Goal: Task Accomplishment & Management: Manage account settings

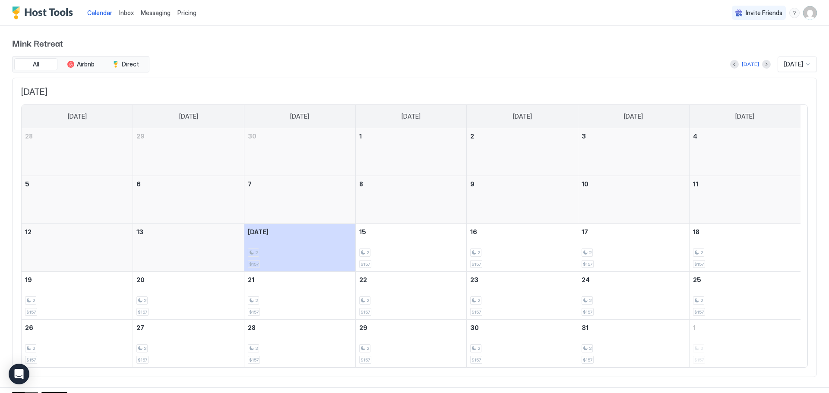
click at [808, 15] on img "User profile" at bounding box center [810, 13] width 14 height 14
click at [728, 48] on span "Settings" at bounding box center [725, 48] width 23 height 8
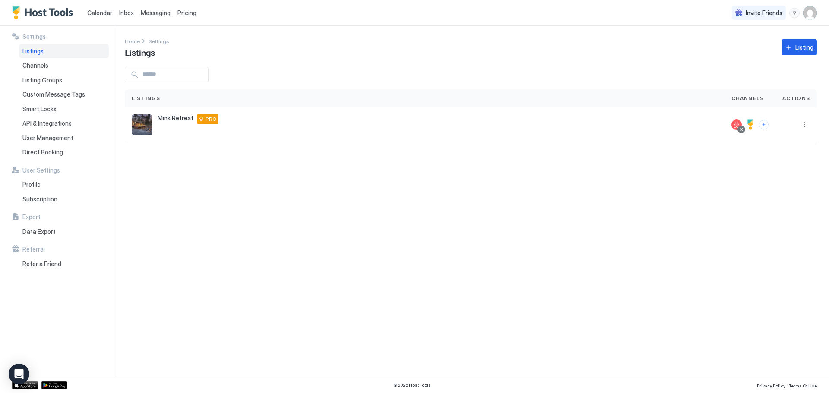
click at [808, 16] on img "User profile" at bounding box center [810, 13] width 14 height 14
click at [729, 28] on div "BM [PERSON_NAME] Active" at bounding box center [744, 30] width 64 height 14
click at [755, 32] on span "Active" at bounding box center [752, 34] width 47 height 6
click at [220, 212] on div at bounding box center [414, 196] width 829 height 393
click at [32, 185] on span "Profile" at bounding box center [31, 185] width 18 height 8
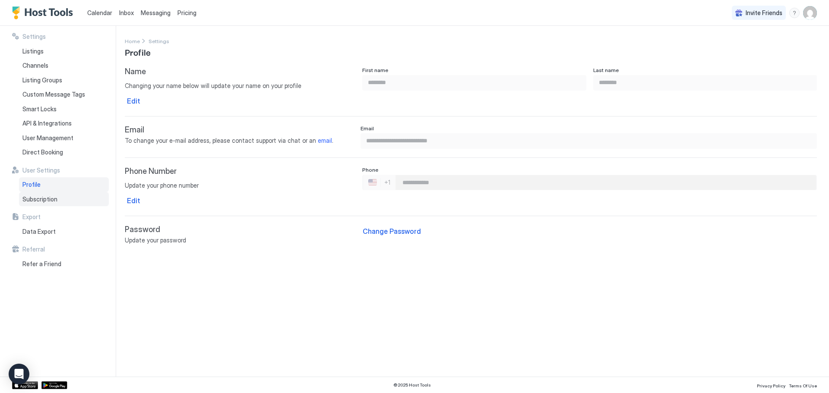
click at [67, 202] on div "Subscription" at bounding box center [64, 199] width 90 height 15
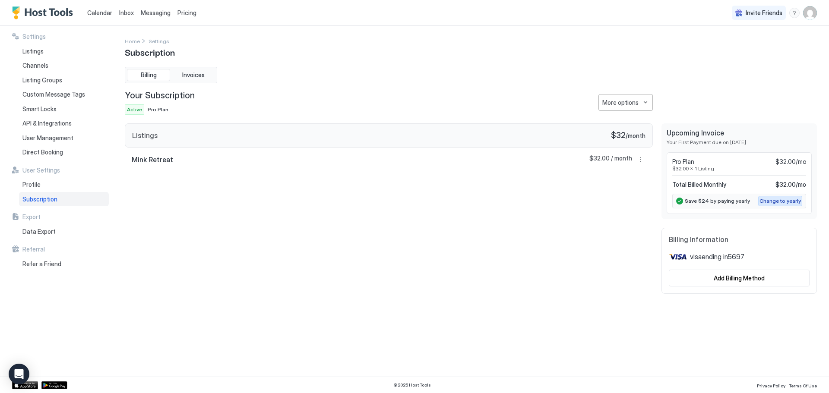
click at [779, 201] on div "Change to yearly" at bounding box center [779, 201] width 41 height 8
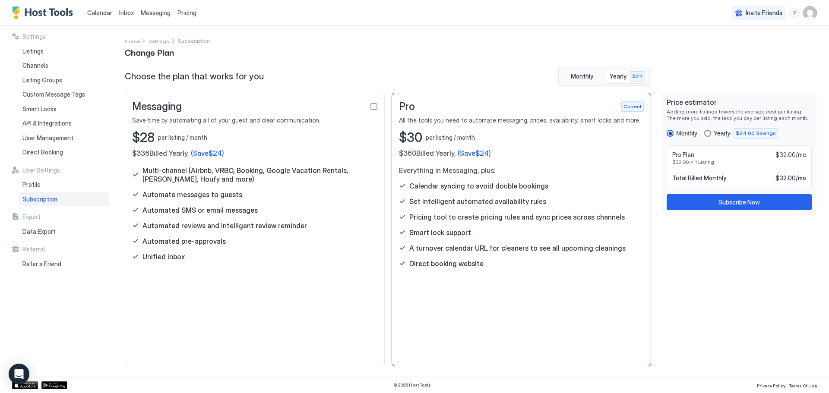
click at [714, 133] on div "Yearly $24.00 Savings" at bounding box center [741, 133] width 74 height 10
click at [183, 42] on span "Subscription" at bounding box center [194, 41] width 32 height 6
click at [163, 42] on span "Settings" at bounding box center [159, 41] width 21 height 6
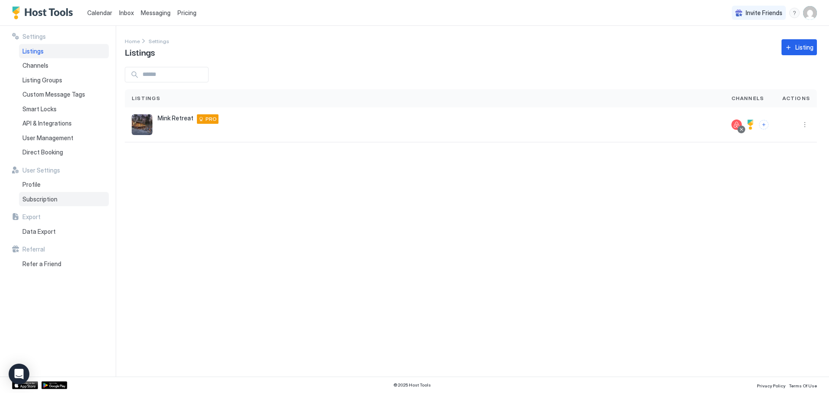
click at [48, 196] on span "Subscription" at bounding box center [39, 200] width 35 height 8
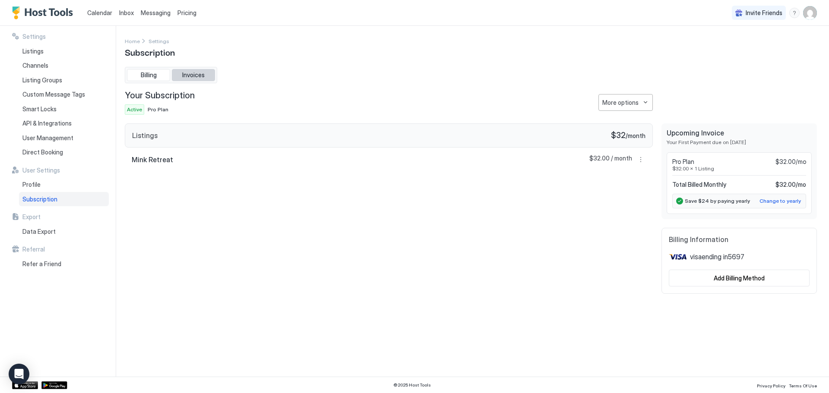
click at [186, 75] on span "Invoices" at bounding box center [193, 75] width 22 height 8
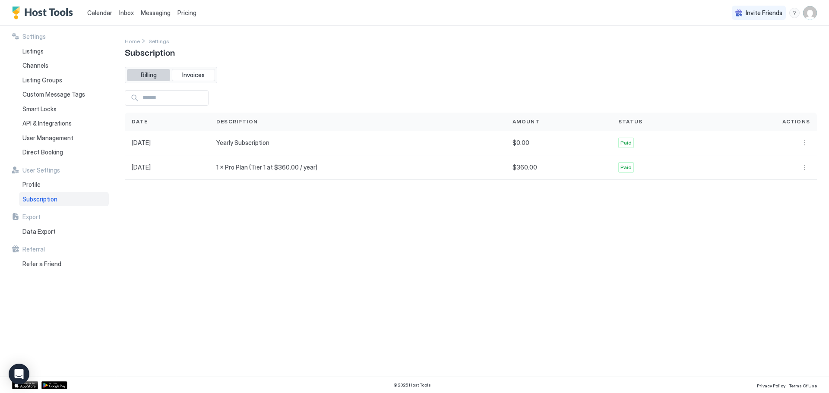
click at [151, 75] on span "Billing" at bounding box center [149, 75] width 16 height 8
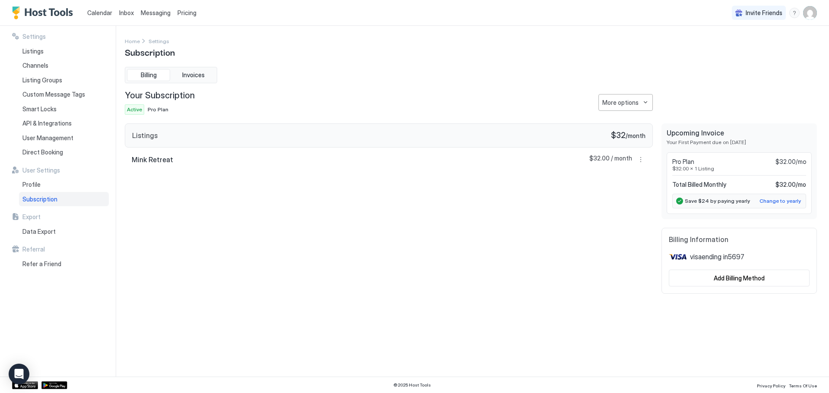
drag, startPoint x: 151, startPoint y: 75, endPoint x: 383, endPoint y: 247, distance: 289.8
click at [383, 247] on div "Listings $32 / month Mink Retreat $32.00 / month" at bounding box center [389, 208] width 528 height 171
click at [643, 158] on button "More options" at bounding box center [640, 160] width 10 height 10
click at [487, 183] on div at bounding box center [414, 196] width 829 height 393
click at [158, 108] on span "Pro Plan" at bounding box center [158, 109] width 21 height 6
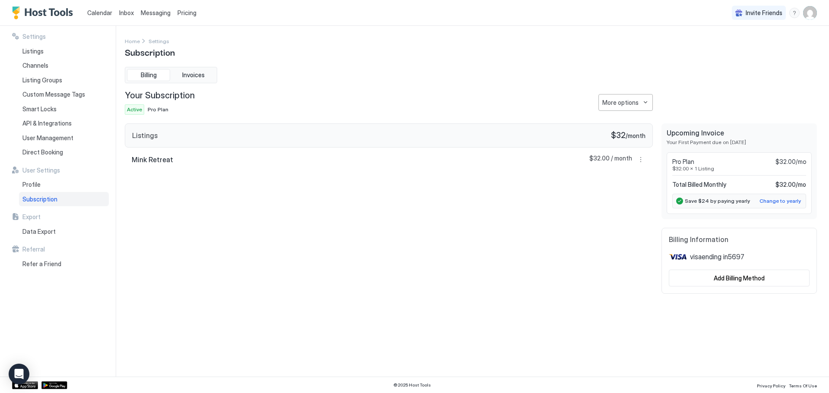
click at [133, 111] on span "Active" at bounding box center [134, 110] width 15 height 8
click at [149, 111] on span "Pro Plan" at bounding box center [158, 109] width 21 height 6
click at [224, 173] on div "Listings $32 / month Mink Retreat $32.00 / month" at bounding box center [389, 208] width 528 height 171
click at [620, 105] on div "More options" at bounding box center [620, 102] width 36 height 9
click at [604, 116] on span "Change Plan" at bounding box center [619, 117] width 32 height 6
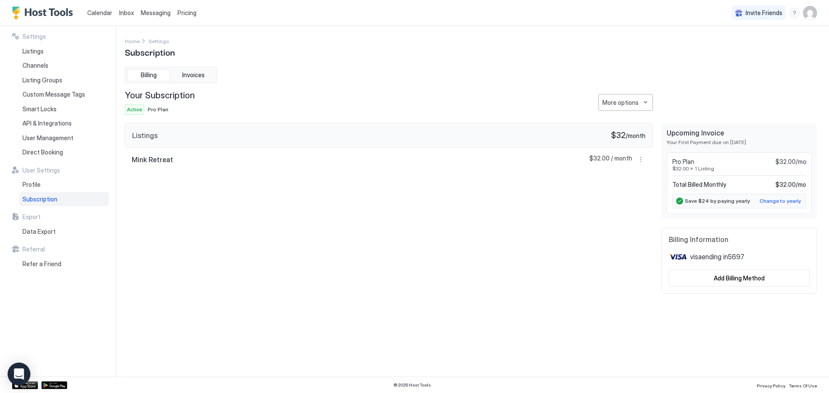
click at [24, 374] on div "Open Intercom Messenger" at bounding box center [19, 374] width 23 height 23
click at [27, 369] on div "Open Intercom Messenger" at bounding box center [19, 374] width 23 height 23
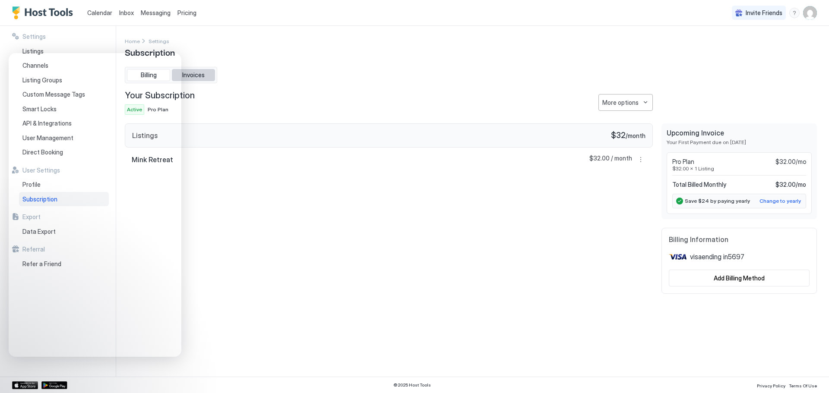
click at [207, 77] on button "Invoices" at bounding box center [193, 75] width 43 height 12
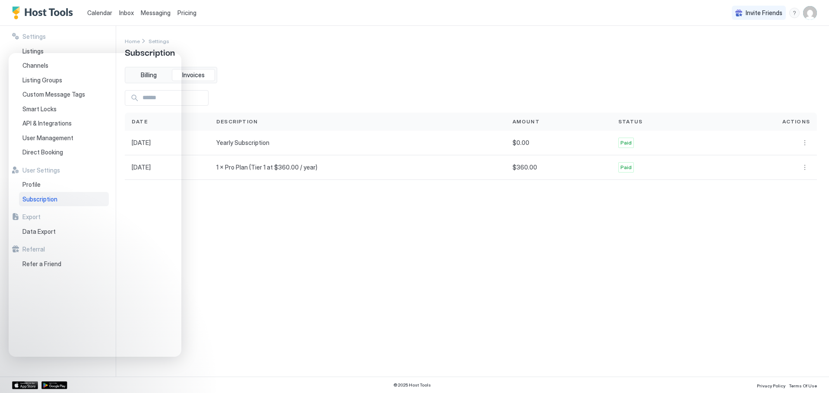
click at [284, 231] on div "Settings Home Settings Subscription Billing Invoices Date Description Amount St…" at bounding box center [471, 201] width 692 height 330
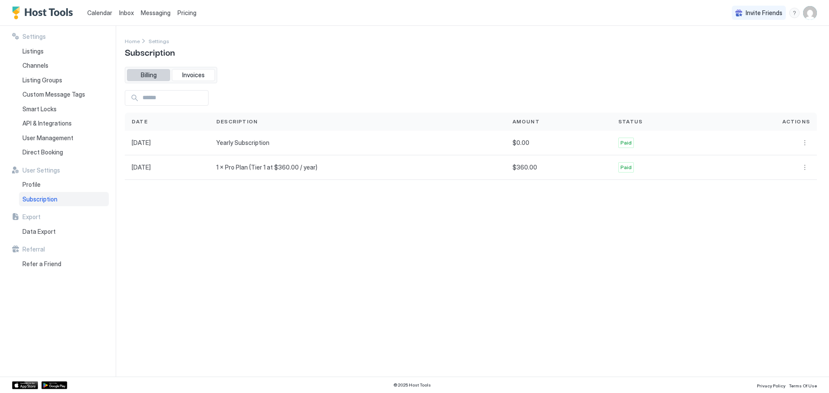
click at [147, 76] on span "Billing" at bounding box center [149, 75] width 16 height 8
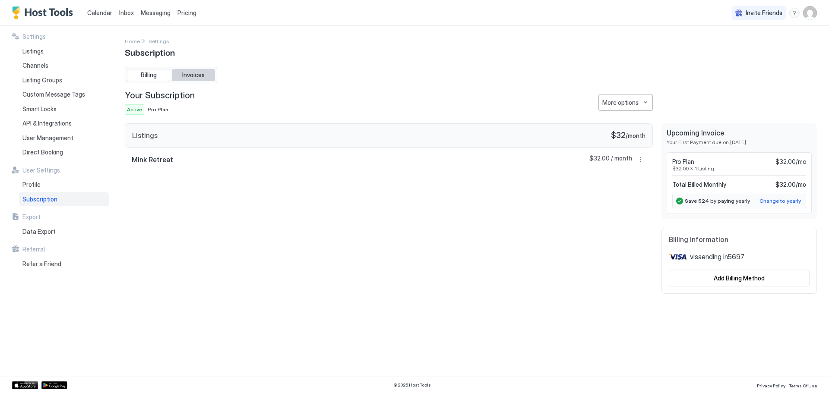
click at [198, 78] on span "Invoices" at bounding box center [193, 75] width 22 height 8
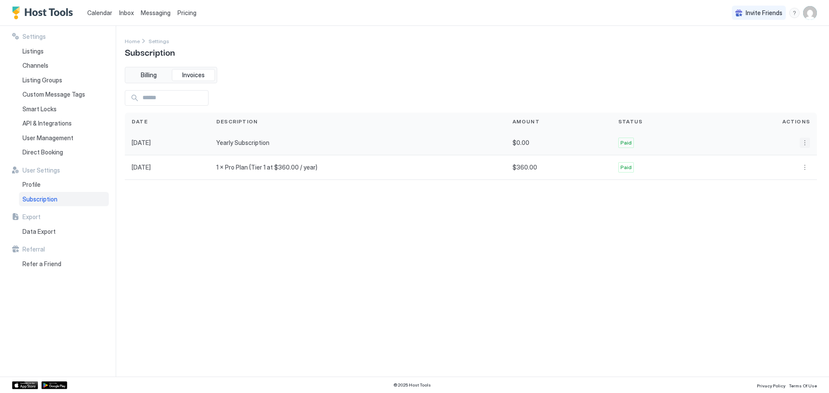
click at [809, 143] on button "More options" at bounding box center [805, 143] width 10 height 10
click at [807, 143] on div at bounding box center [414, 196] width 829 height 393
click at [802, 167] on button "More options" at bounding box center [805, 167] width 10 height 10
click at [794, 180] on span "Receipt" at bounding box center [792, 179] width 19 height 6
click at [44, 48] on div "Listings" at bounding box center [64, 51] width 90 height 15
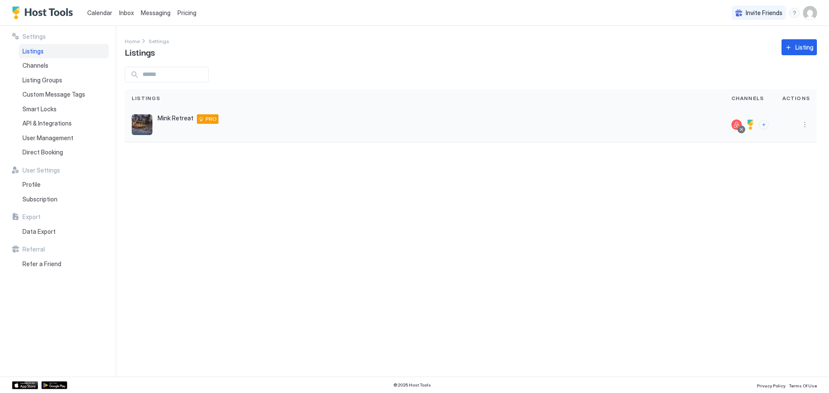
click at [343, 132] on div "Mink Retreat 43 Mink Ct Basye Virginia 22810 United States PRO" at bounding box center [425, 124] width 586 height 21
click at [804, 125] on button "More options" at bounding box center [805, 125] width 10 height 10
click at [781, 166] on span "Listing Settings" at bounding box center [785, 164] width 38 height 6
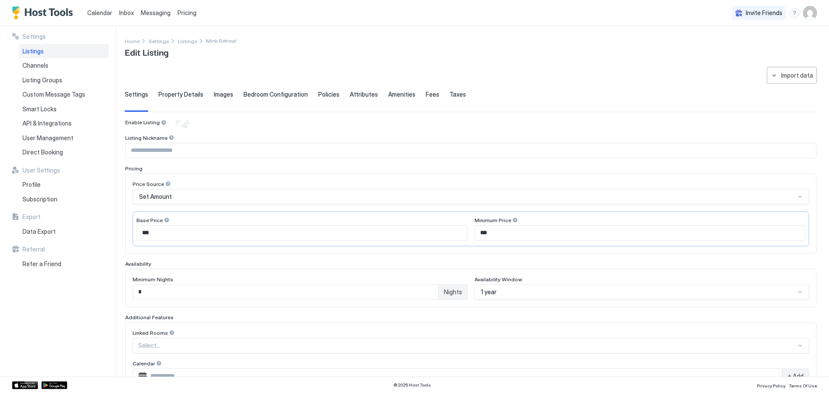
click at [185, 95] on span "Property Details" at bounding box center [180, 95] width 45 height 8
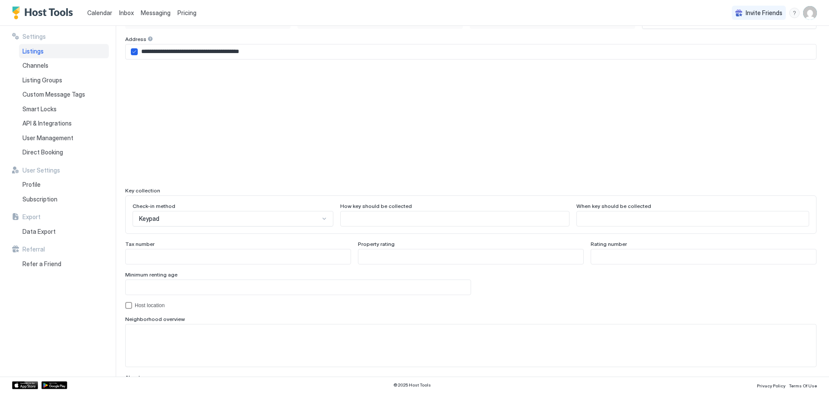
scroll to position [661, 0]
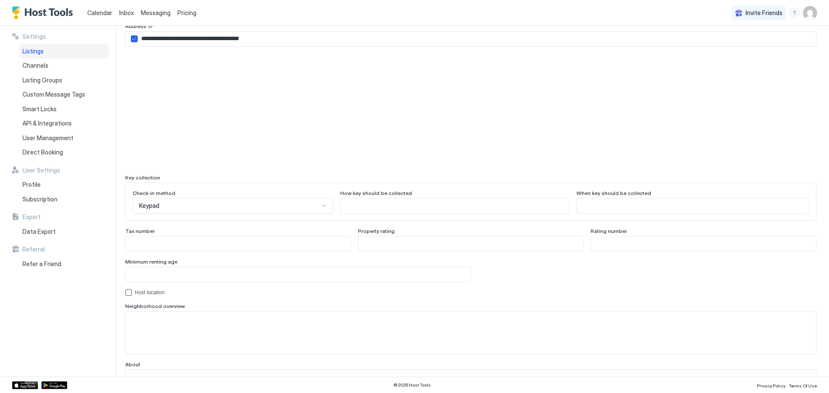
click at [202, 214] on div "Keypad" at bounding box center [233, 206] width 201 height 16
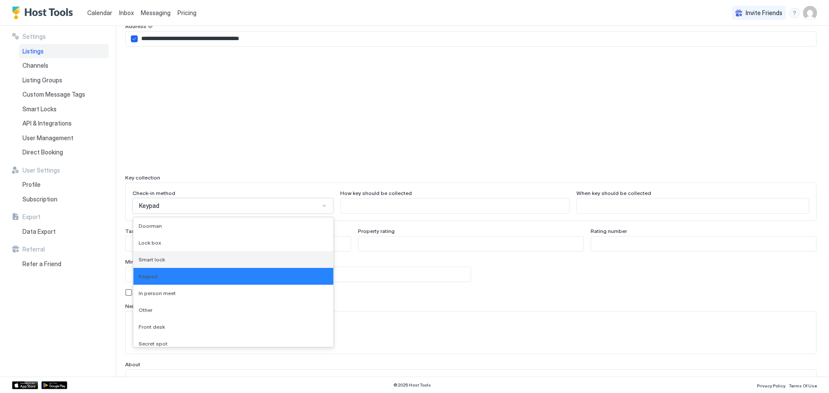
click at [183, 260] on div "Smart lock" at bounding box center [234, 259] width 190 height 6
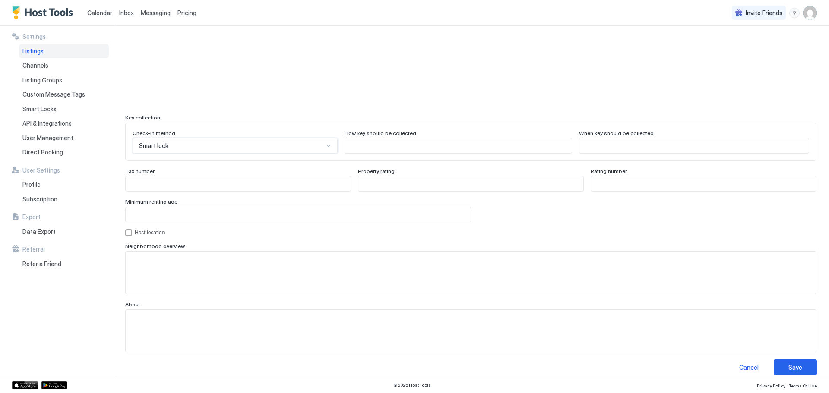
scroll to position [730, 0]
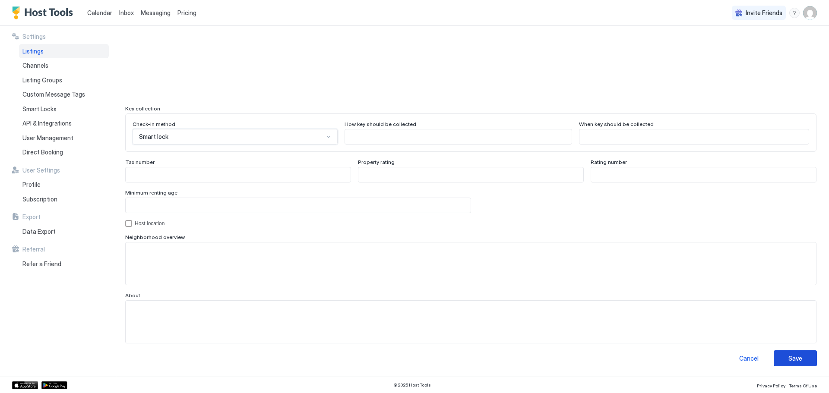
click at [792, 353] on button "Save" at bounding box center [795, 359] width 43 height 16
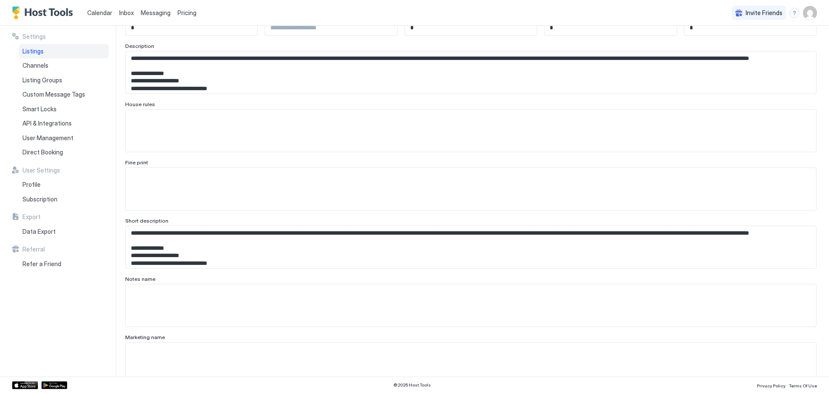
scroll to position [0, 0]
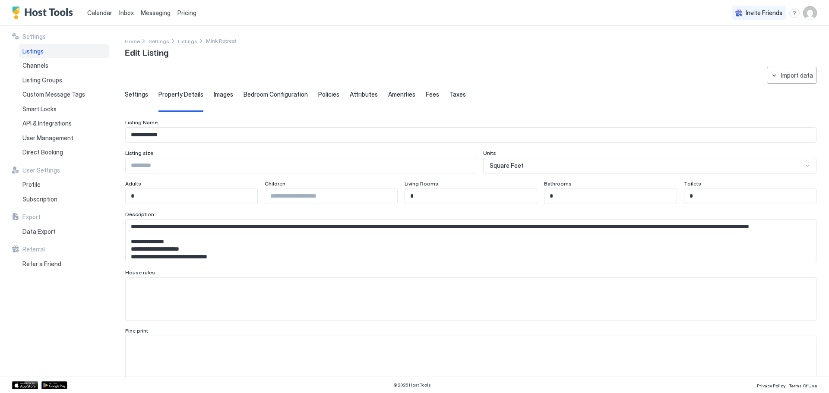
click at [280, 92] on span "Bedroom Configuration" at bounding box center [275, 95] width 64 height 8
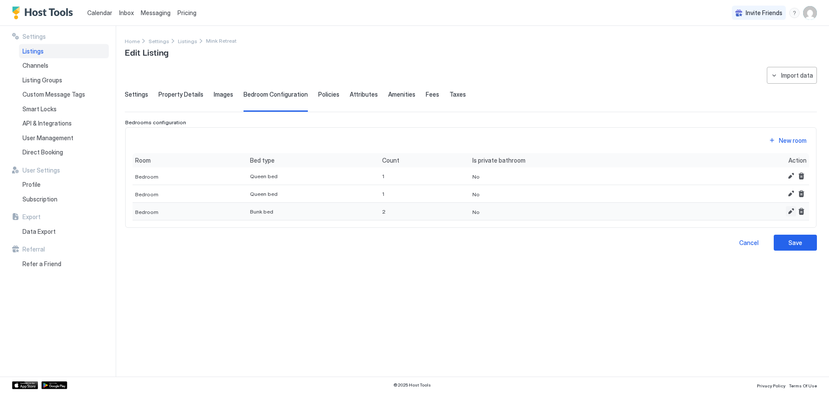
click at [790, 211] on button "Edit" at bounding box center [791, 211] width 10 height 10
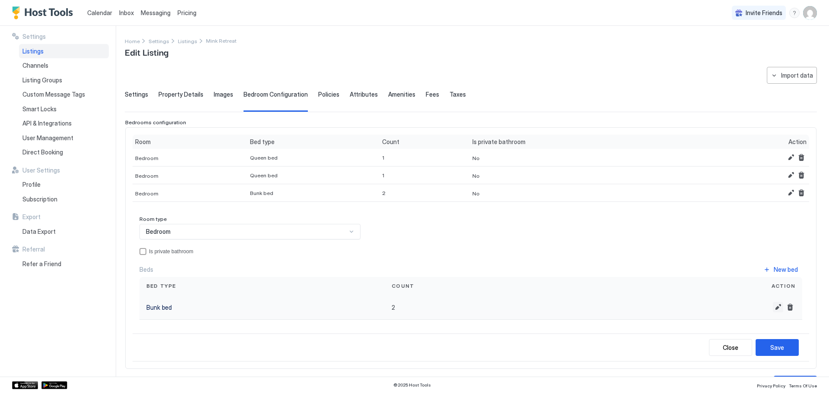
click at [773, 307] on button "Edit" at bounding box center [778, 307] width 10 height 10
drag, startPoint x: 364, startPoint y: 310, endPoint x: 290, endPoint y: 305, distance: 74.4
click at [290, 305] on div "Bunk bed *" at bounding box center [470, 310] width 663 height 30
type input "*"
click at [770, 350] on div "Save" at bounding box center [777, 352] width 14 height 9
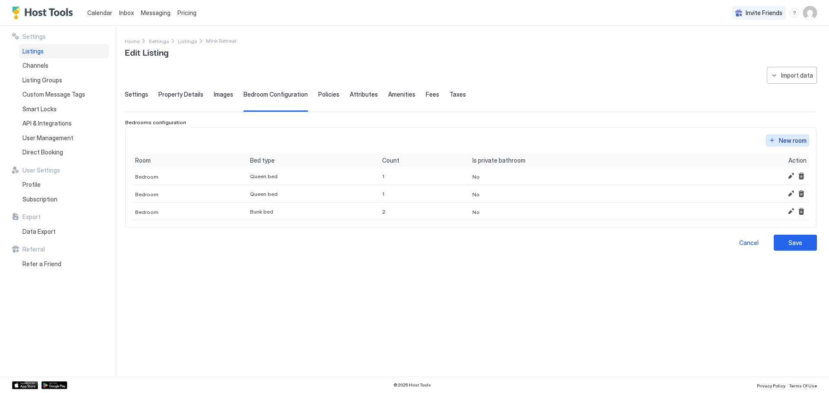
click at [790, 141] on div "New room" at bounding box center [793, 140] width 28 height 9
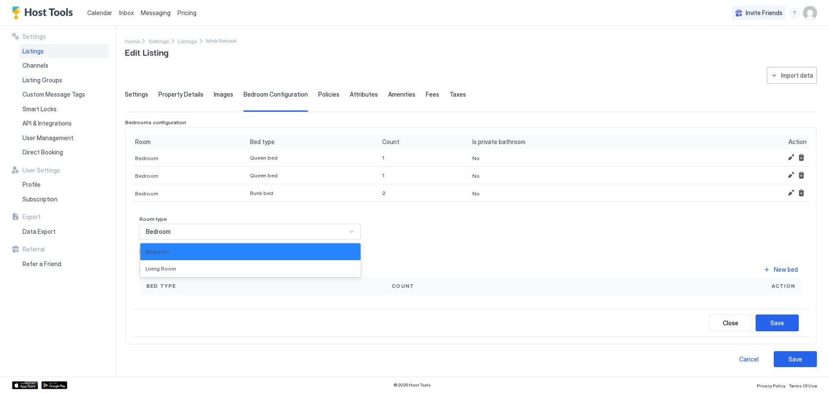
click at [194, 233] on div "Bedroom" at bounding box center [246, 232] width 201 height 8
click at [182, 267] on div "Living Room" at bounding box center [250, 269] width 210 height 6
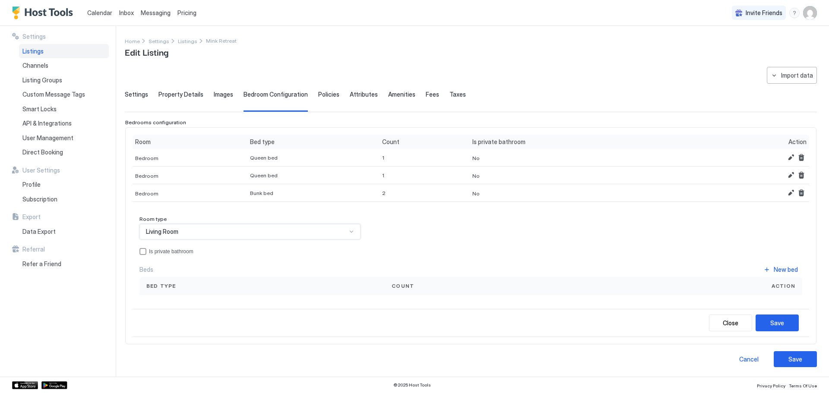
scroll to position [1, 0]
click at [765, 269] on button "New bed" at bounding box center [780, 269] width 43 height 12
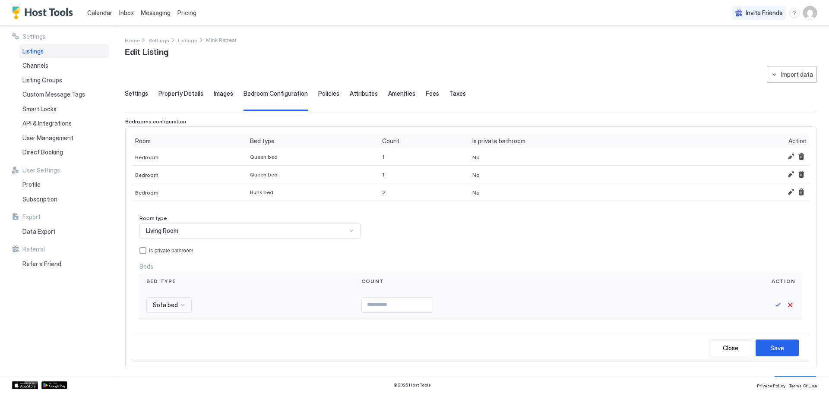
click at [186, 305] on div "Sofa bed" at bounding box center [168, 305] width 45 height 16
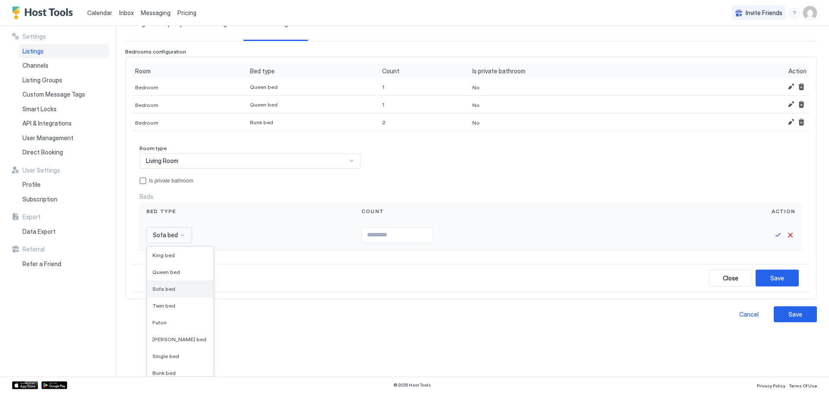
click at [179, 288] on div "Sofa bed" at bounding box center [180, 289] width 56 height 6
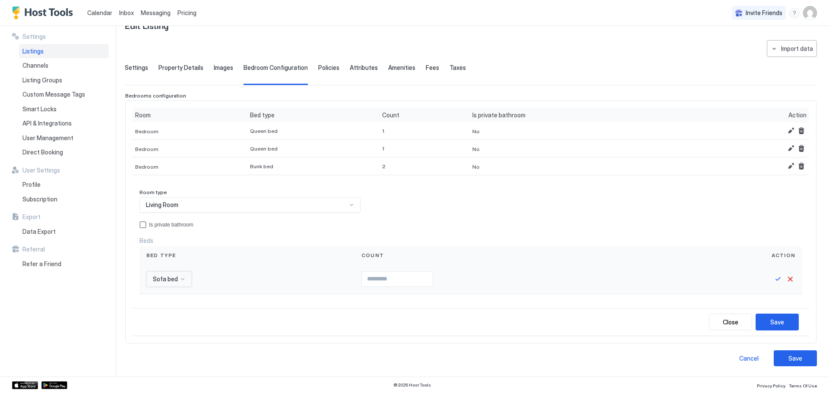
scroll to position [27, 0]
click at [370, 282] on input "Input Field" at bounding box center [397, 279] width 71 height 15
type input "*"
click at [770, 322] on div "Save" at bounding box center [777, 322] width 14 height 9
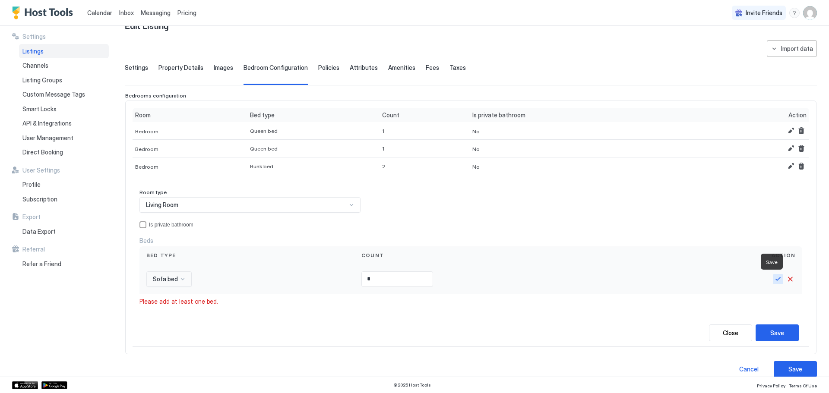
click at [773, 280] on button "Save" at bounding box center [778, 279] width 10 height 10
click at [775, 332] on div "Save" at bounding box center [777, 332] width 14 height 9
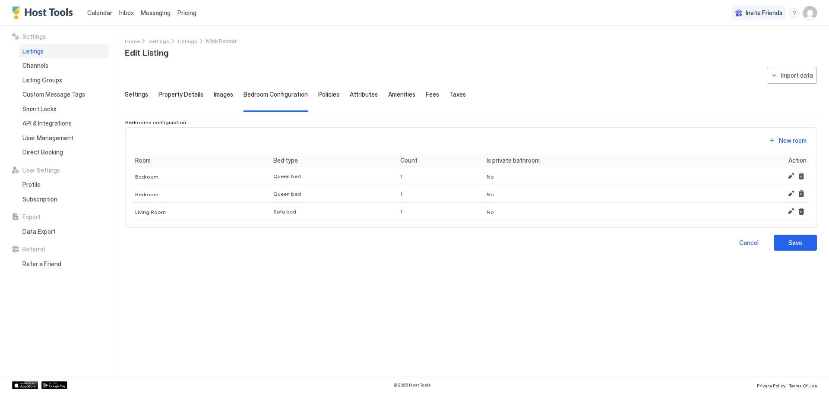
scroll to position [0, 0]
click at [781, 139] on div "New room" at bounding box center [793, 140] width 28 height 9
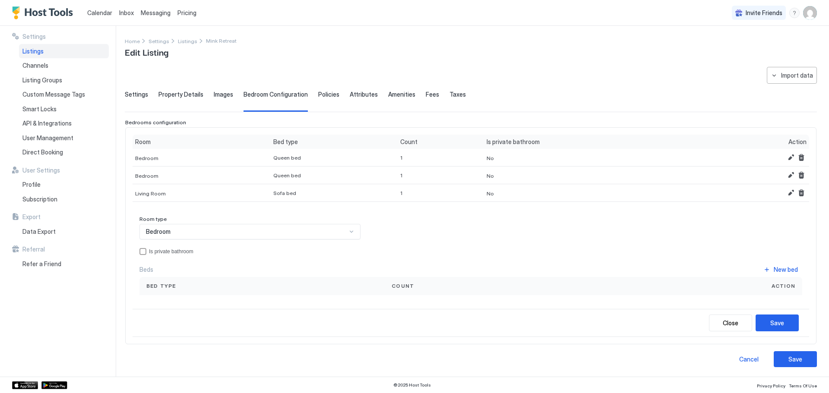
click at [197, 231] on div "Bedroom" at bounding box center [246, 232] width 201 height 8
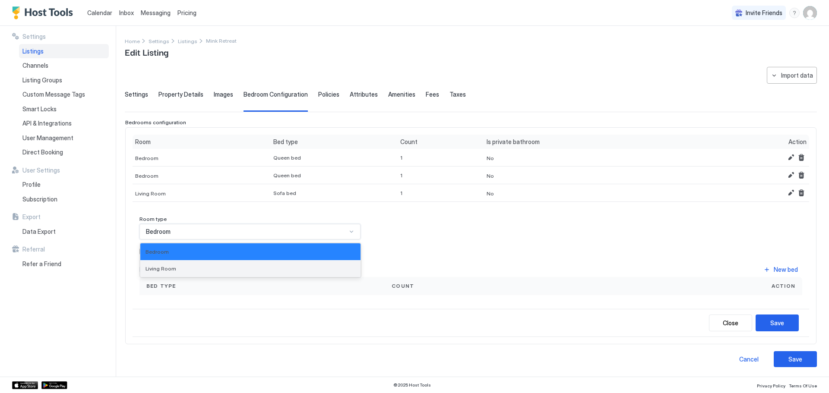
click at [183, 266] on div "Living Room" at bounding box center [250, 269] width 210 height 6
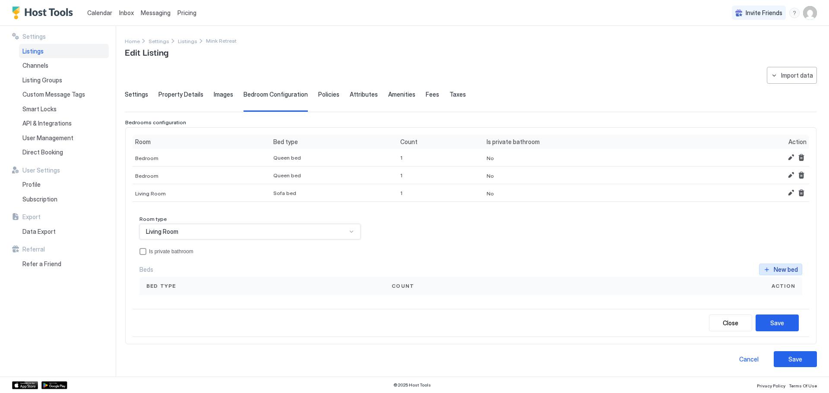
drag, startPoint x: 766, startPoint y: 267, endPoint x: 626, endPoint y: 271, distance: 139.5
click at [766, 267] on button "New bed" at bounding box center [780, 270] width 43 height 12
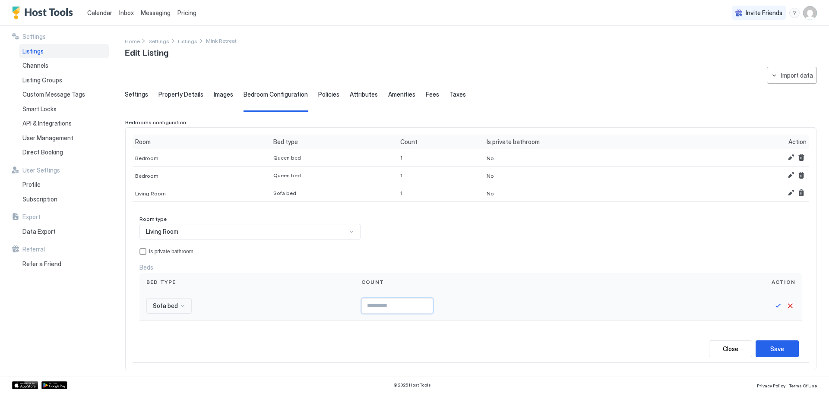
click at [397, 306] on input "Input Field" at bounding box center [397, 306] width 71 height 15
type input "*"
click at [774, 349] on div "Save" at bounding box center [777, 349] width 14 height 9
click at [773, 305] on button "Save" at bounding box center [778, 306] width 10 height 10
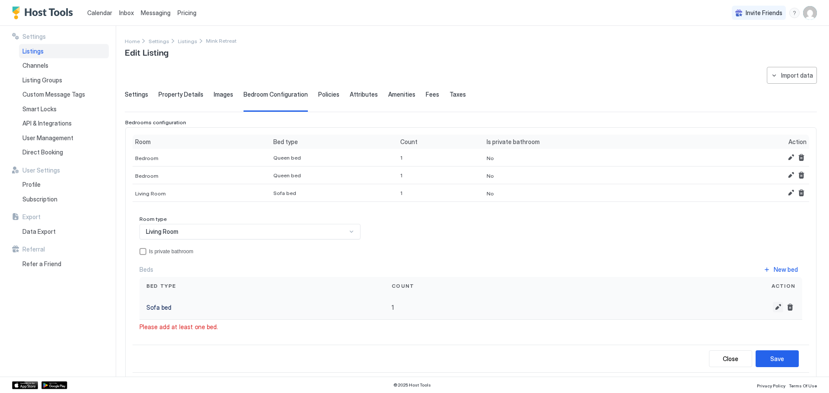
click at [773, 306] on button "Edit" at bounding box center [778, 307] width 10 height 10
click at [776, 310] on button "Save" at bounding box center [778, 310] width 10 height 10
click at [775, 359] on div "Save" at bounding box center [777, 358] width 14 height 9
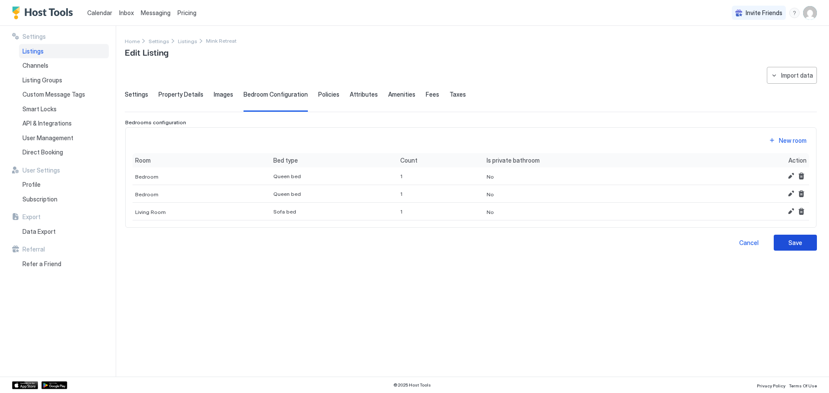
click at [797, 245] on div "Save" at bounding box center [795, 242] width 14 height 9
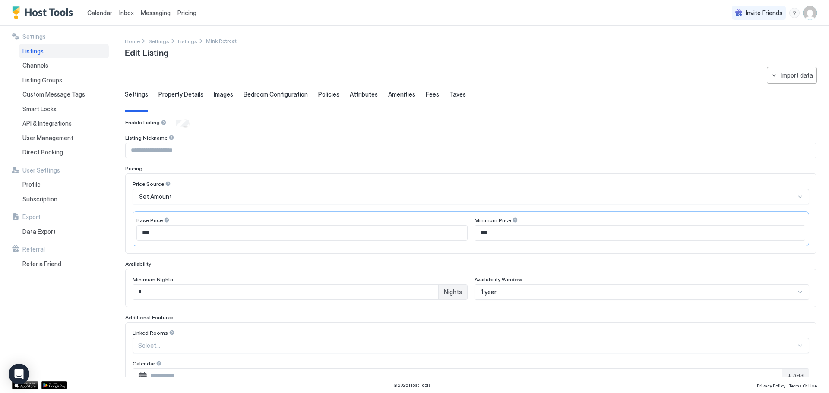
click at [268, 93] on span "Bedroom Configuration" at bounding box center [275, 95] width 64 height 8
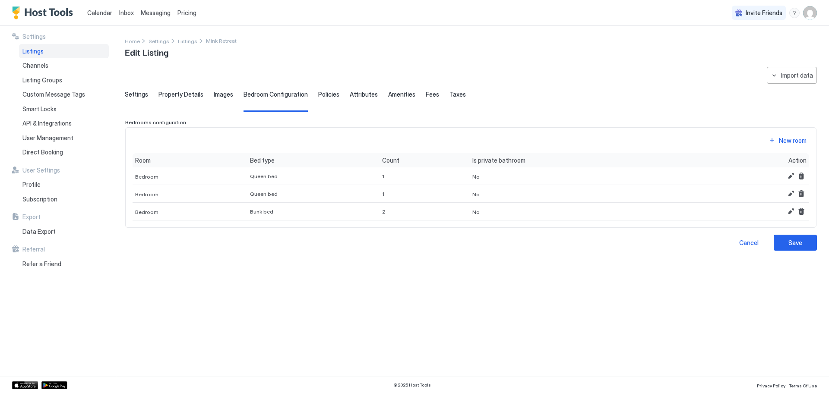
click at [277, 266] on div "**********" at bounding box center [471, 217] width 692 height 300
click at [795, 246] on div "Save" at bounding box center [795, 242] width 14 height 9
click at [330, 94] on span "Policies" at bounding box center [328, 95] width 21 height 8
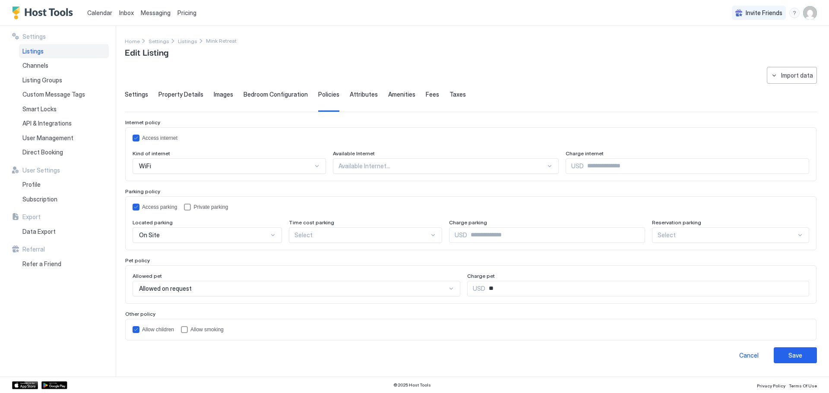
click at [271, 93] on span "Bedroom Configuration" at bounding box center [275, 95] width 64 height 8
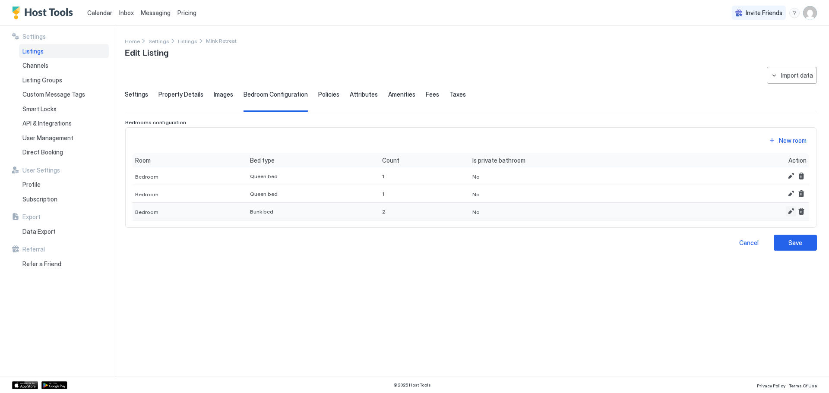
click at [790, 214] on button "Edit" at bounding box center [791, 211] width 10 height 10
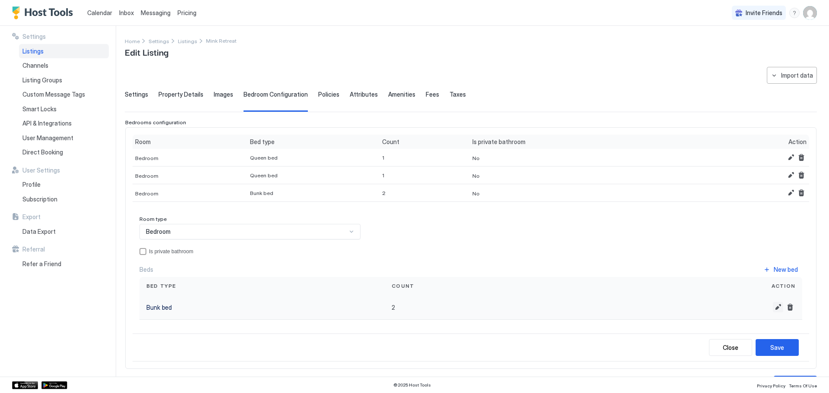
click at [773, 310] on button "Edit" at bounding box center [778, 307] width 10 height 10
drag, startPoint x: 374, startPoint y: 312, endPoint x: 357, endPoint y: 312, distance: 17.7
click at [363, 312] on input "*" at bounding box center [398, 310] width 71 height 15
type input "*"
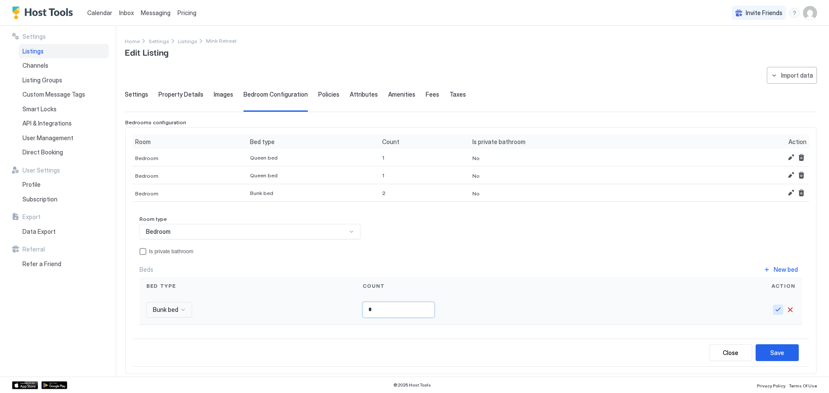
click at [775, 312] on button "Save" at bounding box center [778, 310] width 10 height 10
click at [774, 347] on div "Save" at bounding box center [777, 347] width 14 height 9
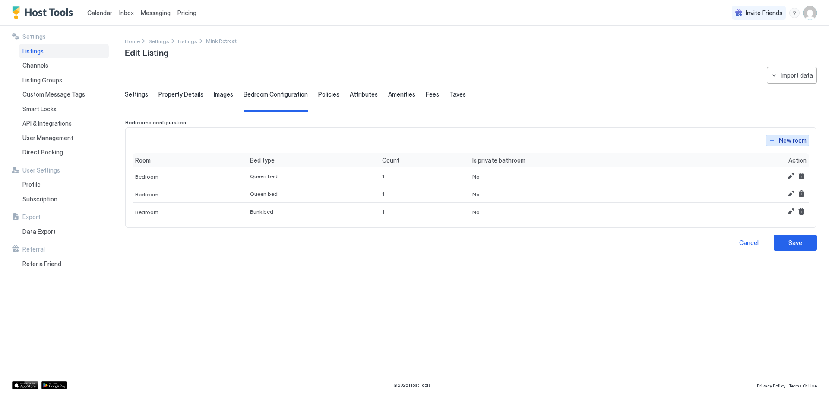
click at [802, 142] on div "New room" at bounding box center [793, 140] width 28 height 9
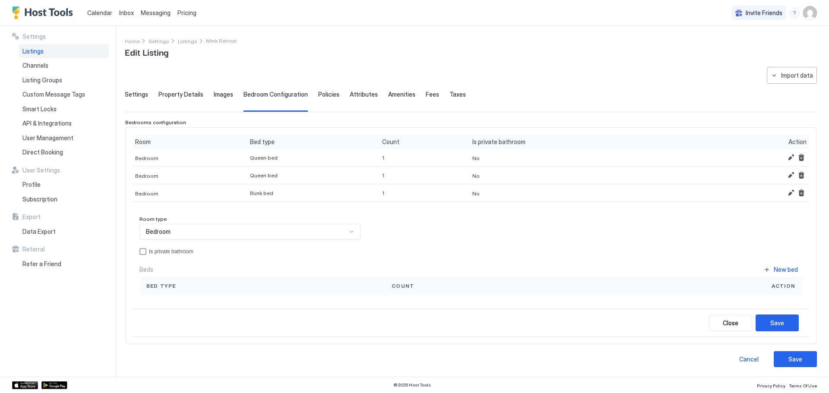
click at [208, 233] on div "Bedroom" at bounding box center [246, 232] width 201 height 8
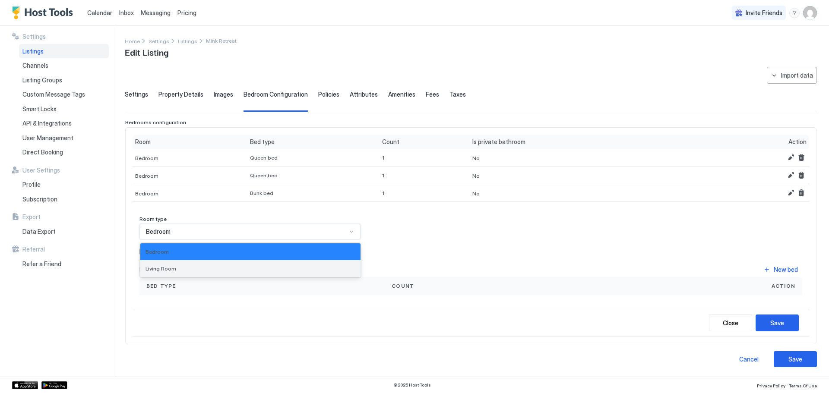
click at [189, 271] on div "Living Room" at bounding box center [250, 269] width 210 height 6
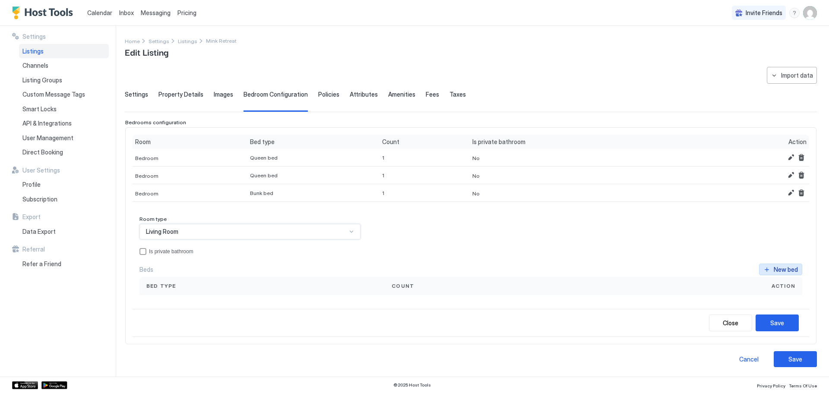
click at [784, 271] on div "New bed" at bounding box center [786, 269] width 24 height 9
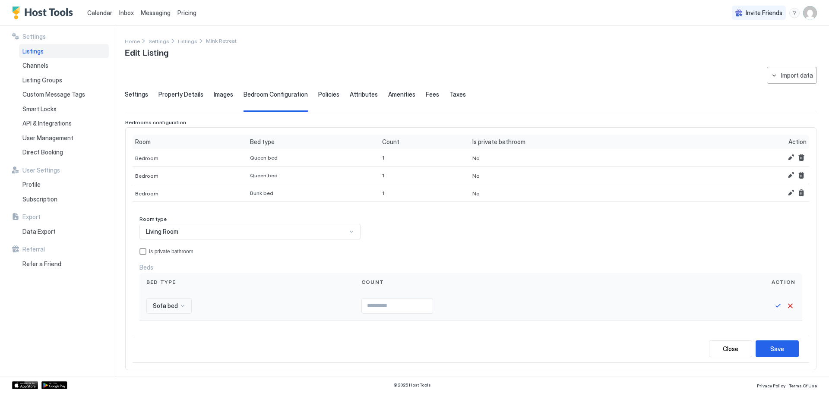
click at [411, 308] on input "Input Field" at bounding box center [397, 306] width 71 height 15
type input "*"
click at [773, 305] on button "Save" at bounding box center [778, 306] width 10 height 10
click at [770, 346] on div "Save" at bounding box center [777, 347] width 14 height 9
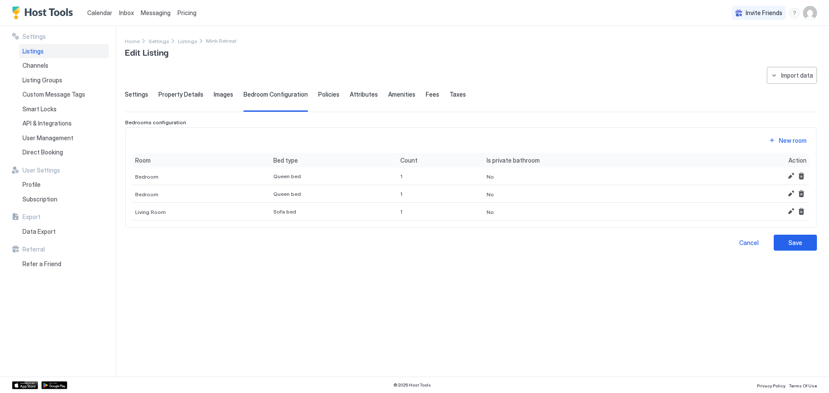
click at [262, 257] on div "**********" at bounding box center [471, 217] width 692 height 300
click at [291, 94] on span "Bedroom Configuration" at bounding box center [275, 95] width 64 height 8
click at [322, 95] on span "Policies" at bounding box center [328, 95] width 21 height 8
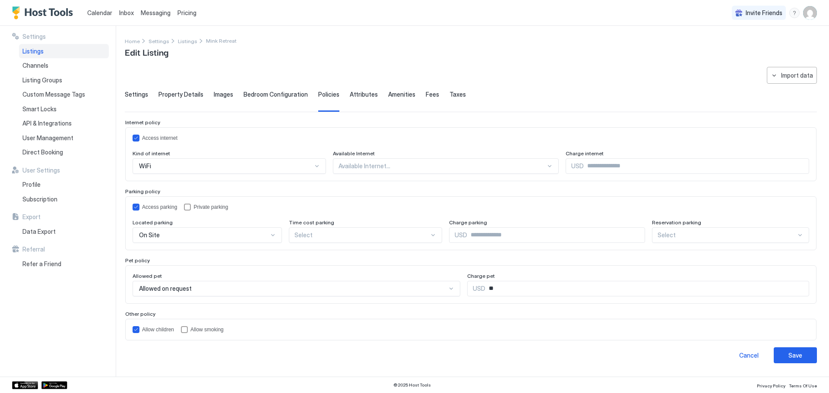
click at [290, 95] on span "Bedroom Configuration" at bounding box center [275, 95] width 64 height 8
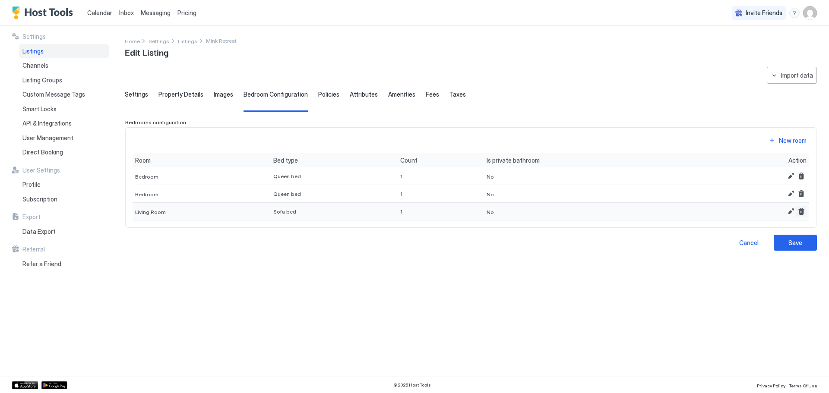
click at [800, 210] on button "Remove" at bounding box center [801, 211] width 10 height 10
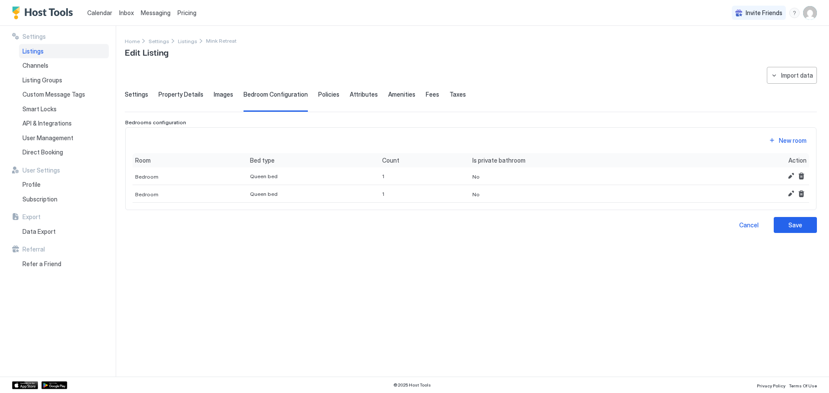
click at [542, 217] on div "**********" at bounding box center [471, 150] width 692 height 166
click at [803, 229] on button "Save" at bounding box center [795, 225] width 43 height 16
click at [329, 93] on span "Policies" at bounding box center [328, 95] width 21 height 8
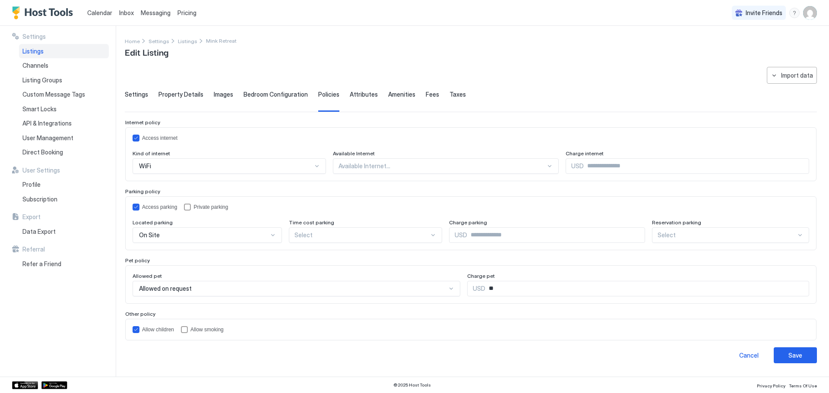
click at [253, 85] on div "**********" at bounding box center [471, 215] width 692 height 297
click at [263, 98] on span "Bedroom Configuration" at bounding box center [275, 95] width 64 height 8
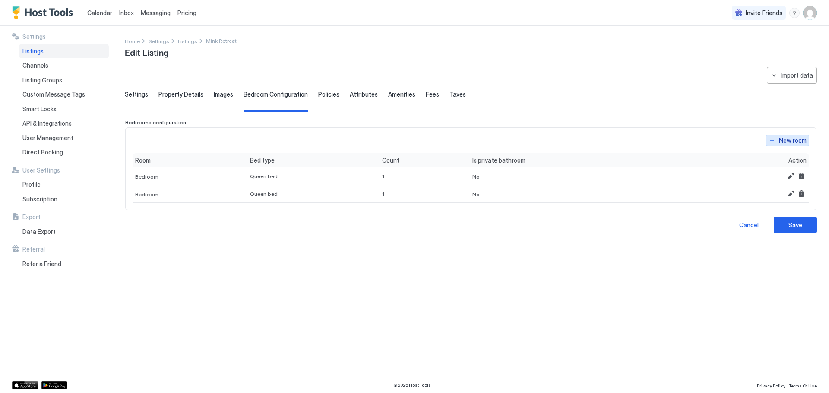
click at [794, 142] on div "New room" at bounding box center [793, 140] width 28 height 9
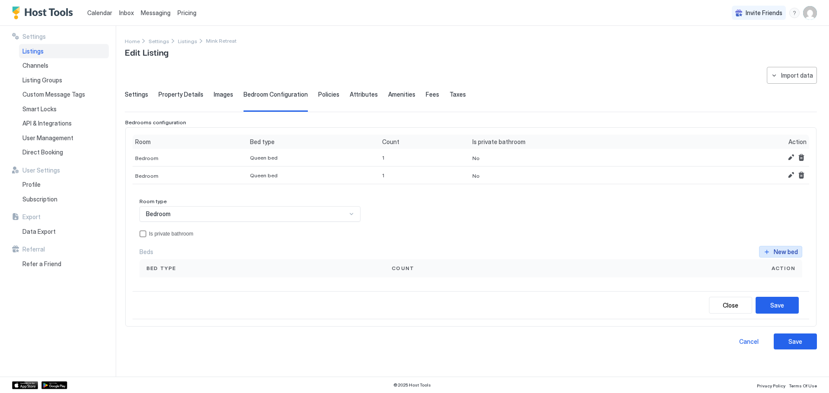
click at [787, 253] on div "New bed" at bounding box center [786, 251] width 24 height 9
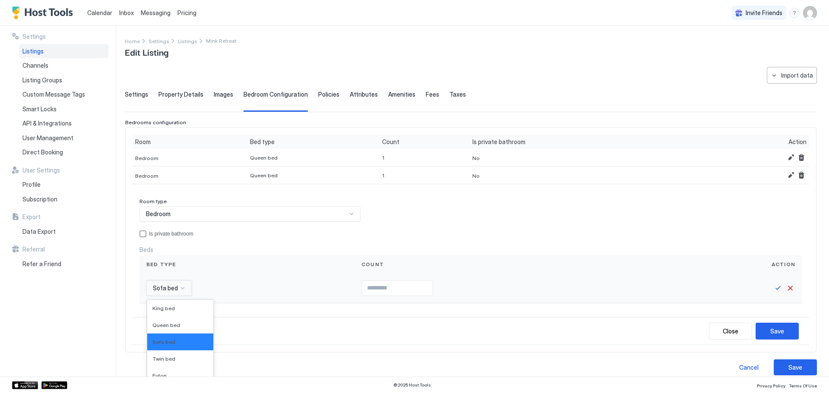
click at [184, 282] on div "16 results available. Use Up and Down to choose options, press Enter to select …" at bounding box center [168, 289] width 45 height 16
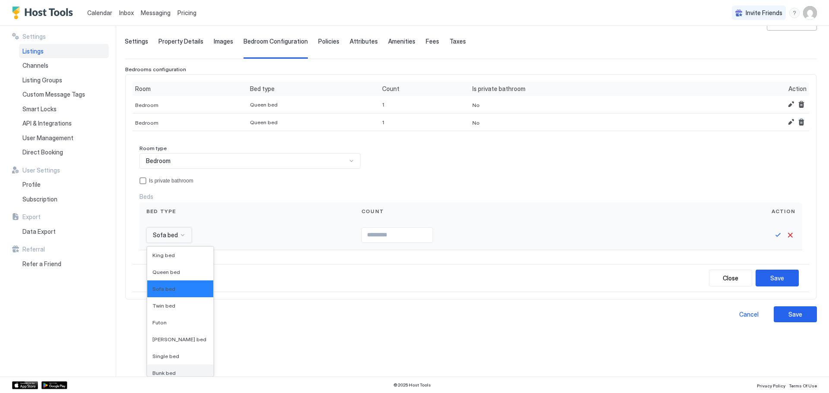
click at [167, 370] on span "Bunk bed" at bounding box center [163, 373] width 23 height 6
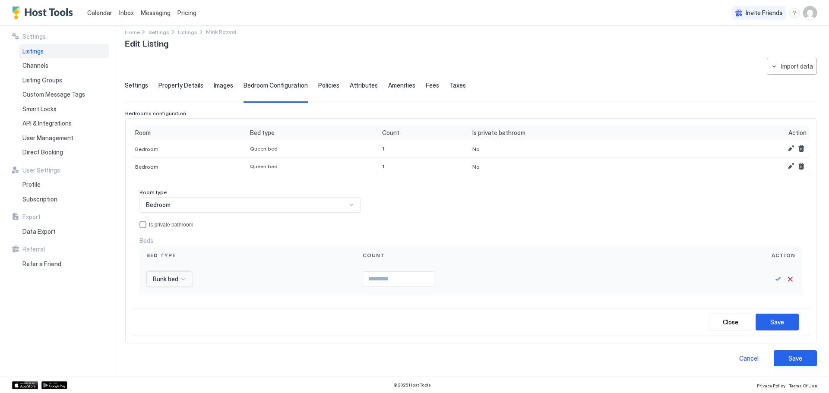
click at [370, 276] on input "Input Field" at bounding box center [398, 279] width 71 height 15
type input "*"
click at [773, 279] on button "Save" at bounding box center [778, 279] width 10 height 10
click at [775, 325] on div "Save" at bounding box center [777, 322] width 14 height 9
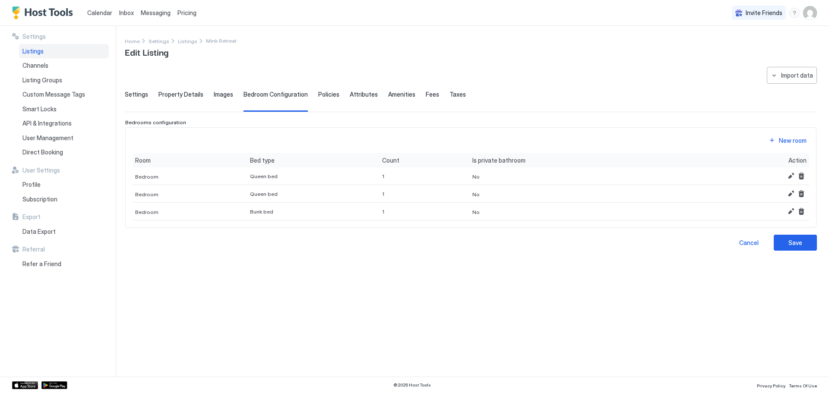
scroll to position [0, 0]
click at [799, 240] on div "Save" at bounding box center [795, 242] width 14 height 9
click at [322, 96] on span "Policies" at bounding box center [328, 95] width 21 height 8
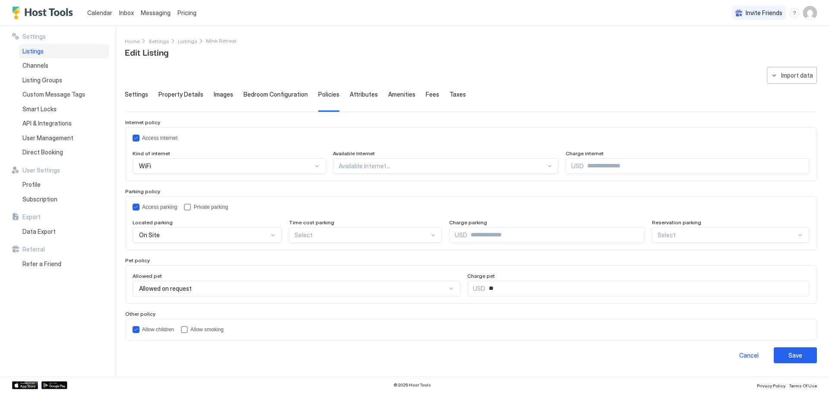
click at [277, 98] on span "Bedroom Configuration" at bounding box center [275, 95] width 64 height 8
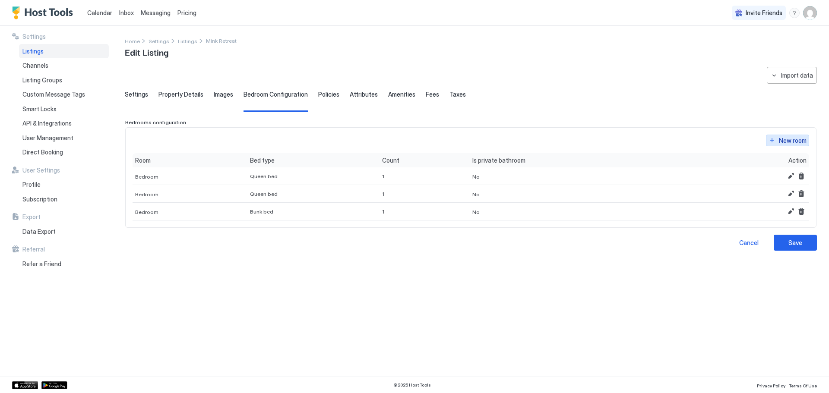
click at [790, 141] on div "New room" at bounding box center [793, 140] width 28 height 9
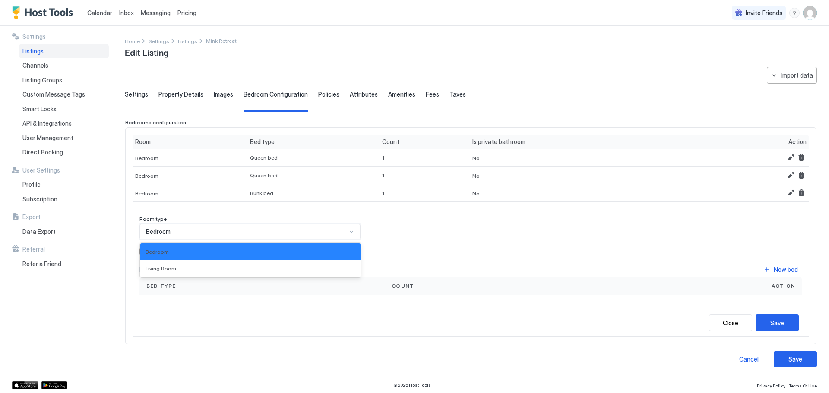
click at [228, 233] on div "Bedroom" at bounding box center [246, 232] width 201 height 8
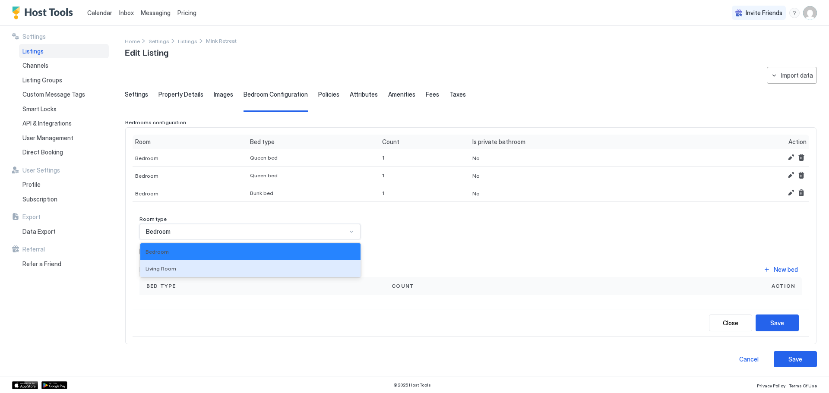
click at [193, 264] on div "Living Room" at bounding box center [250, 268] width 220 height 17
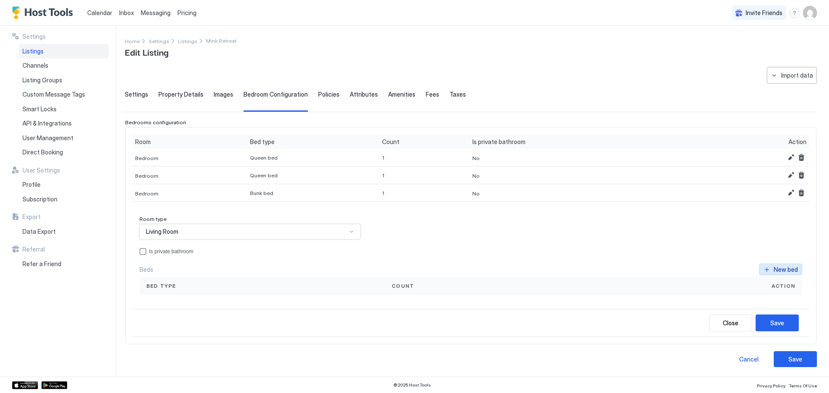
click at [775, 271] on div "New bed" at bounding box center [786, 269] width 24 height 9
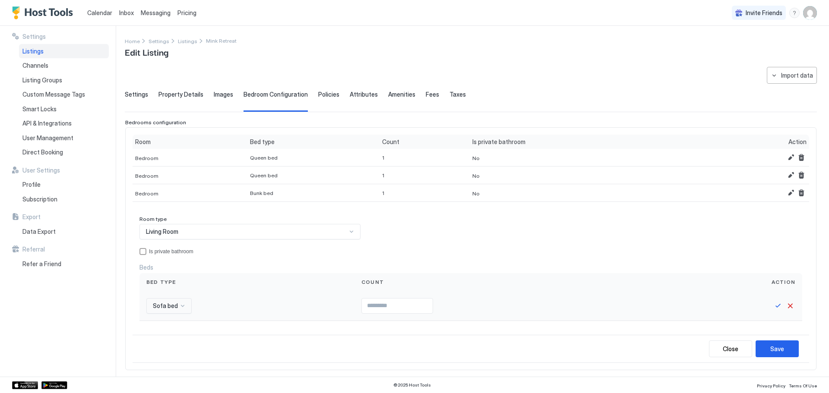
click at [370, 303] on input "Input Field" at bounding box center [397, 306] width 71 height 15
type input "*"
click at [773, 306] on button "Save" at bounding box center [778, 306] width 10 height 10
click at [777, 348] on div "Save" at bounding box center [777, 347] width 14 height 9
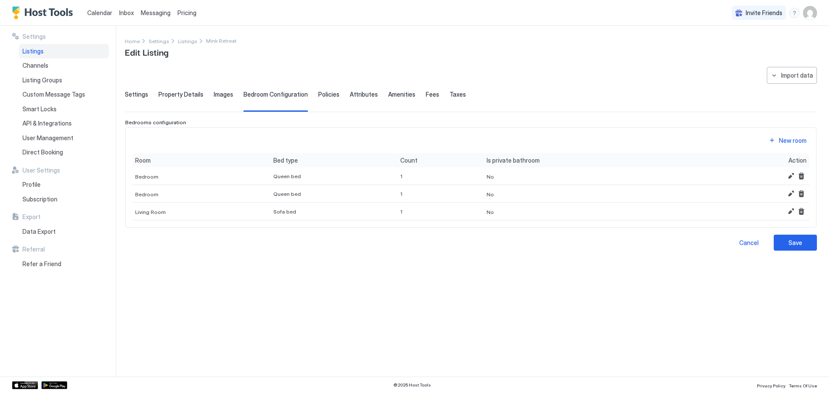
drag, startPoint x: 222, startPoint y: 94, endPoint x: 209, endPoint y: 93, distance: 13.8
click at [222, 95] on span "Images" at bounding box center [223, 95] width 19 height 8
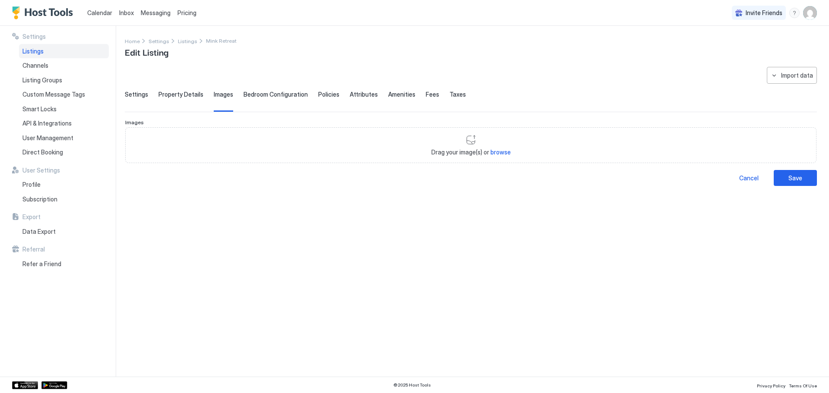
click at [174, 95] on span "Property Details" at bounding box center [180, 95] width 45 height 8
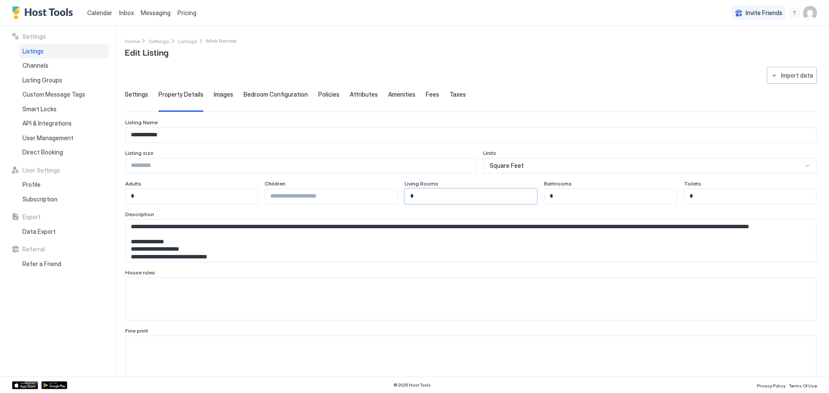
drag, startPoint x: 416, startPoint y: 195, endPoint x: 395, endPoint y: 192, distance: 20.9
click at [395, 192] on div "Adults * Children Living Rooms * Bathrooms * Toilets *" at bounding box center [470, 192] width 691 height 24
type input "*"
click at [449, 213] on div "Description" at bounding box center [470, 215] width 691 height 8
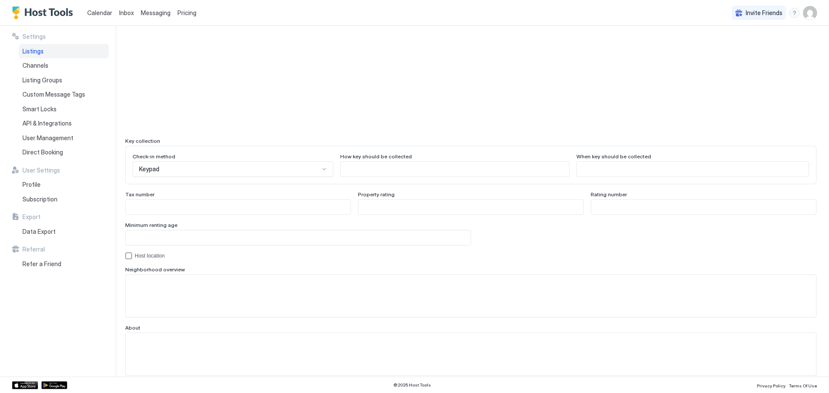
scroll to position [730, 0]
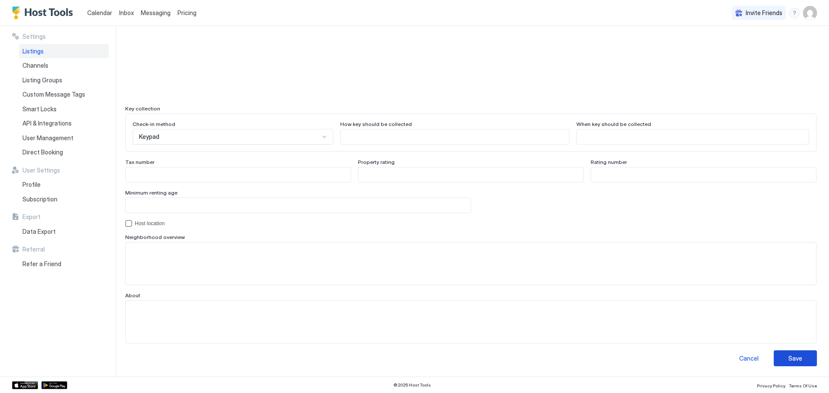
click at [798, 355] on button "Save" at bounding box center [795, 359] width 43 height 16
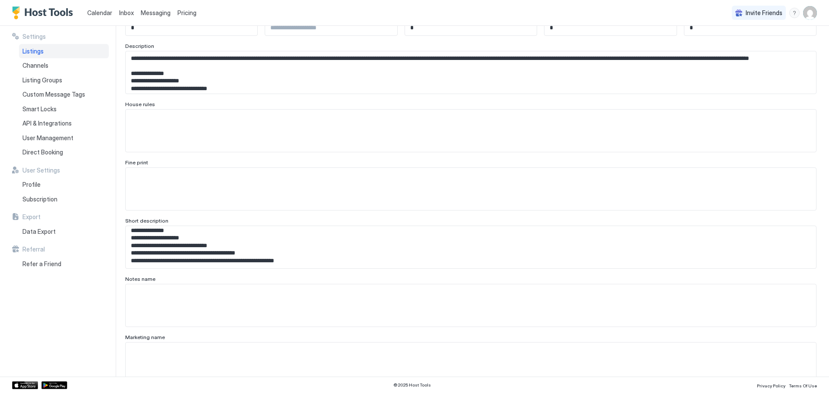
scroll to position [0, 0]
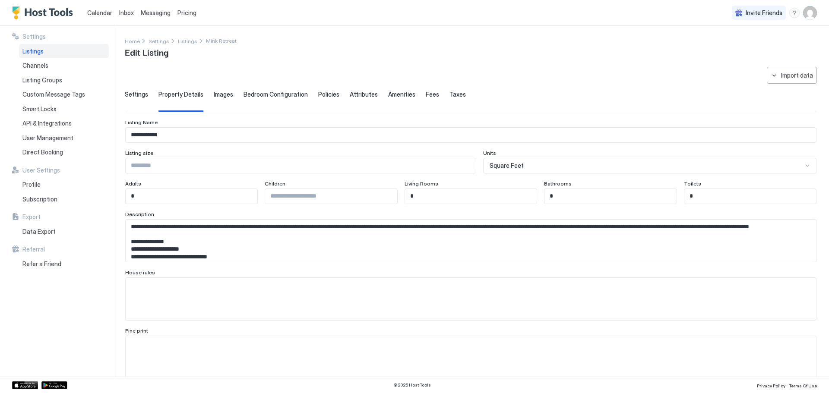
click at [222, 93] on span "Images" at bounding box center [223, 95] width 19 height 8
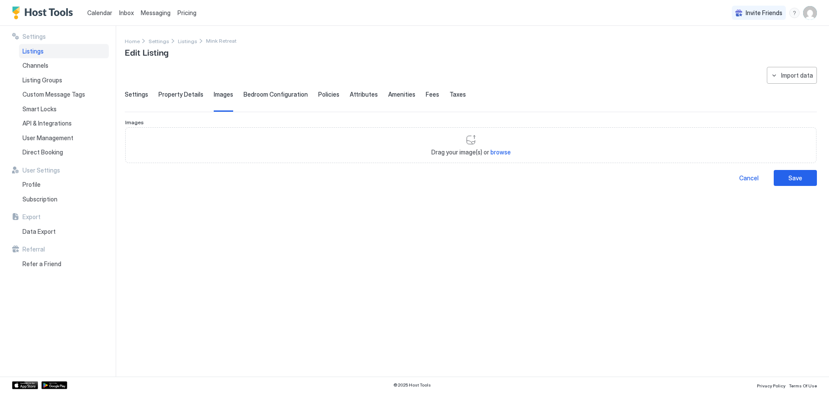
click at [266, 94] on span "Bedroom Configuration" at bounding box center [275, 95] width 64 height 8
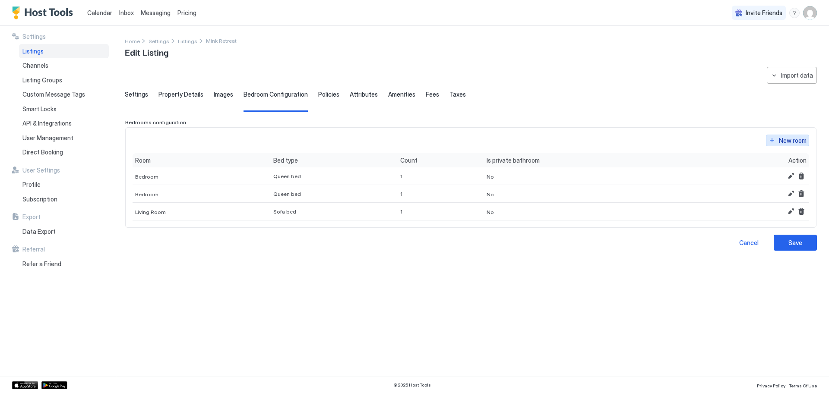
click at [790, 137] on div "New room" at bounding box center [793, 140] width 28 height 9
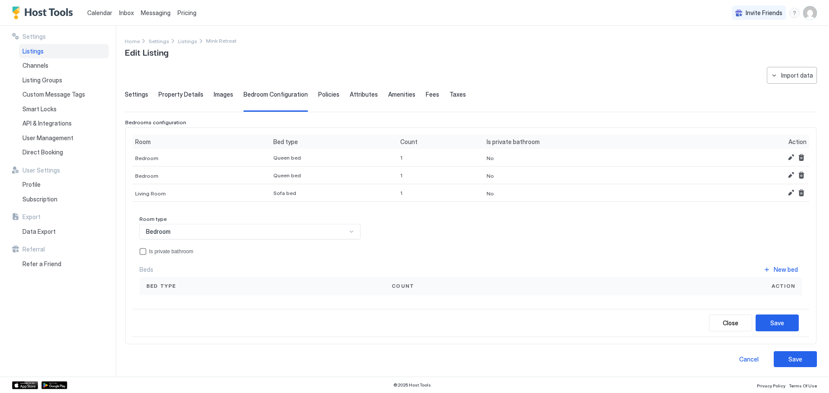
click at [246, 233] on div "Bedroom" at bounding box center [246, 232] width 201 height 8
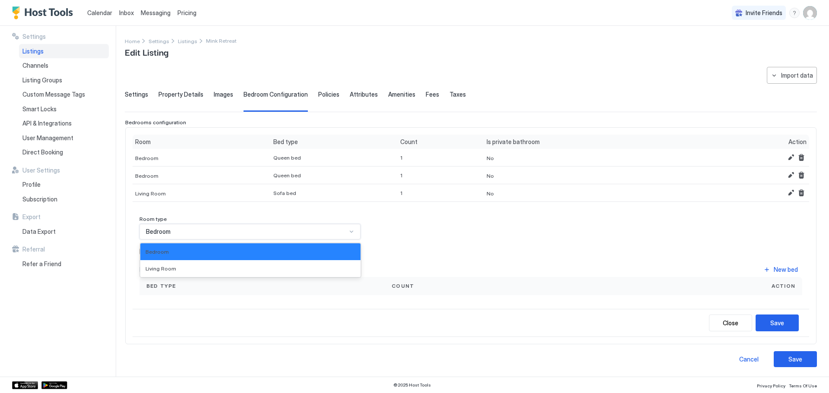
click at [246, 233] on div "Bedroom" at bounding box center [246, 232] width 201 height 8
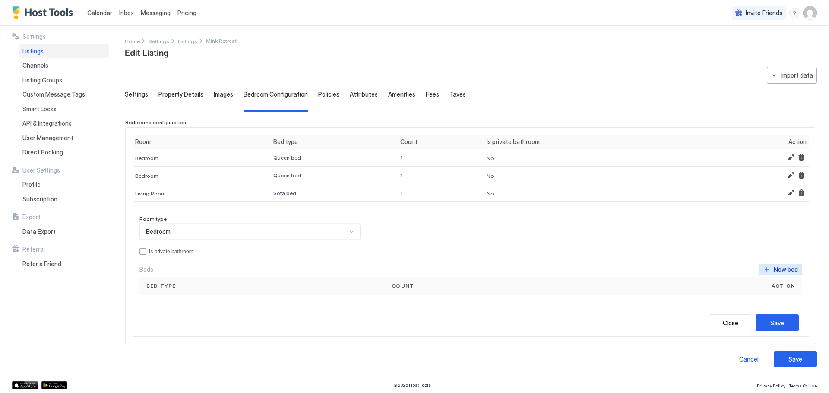
click at [789, 268] on button "New bed" at bounding box center [780, 270] width 43 height 12
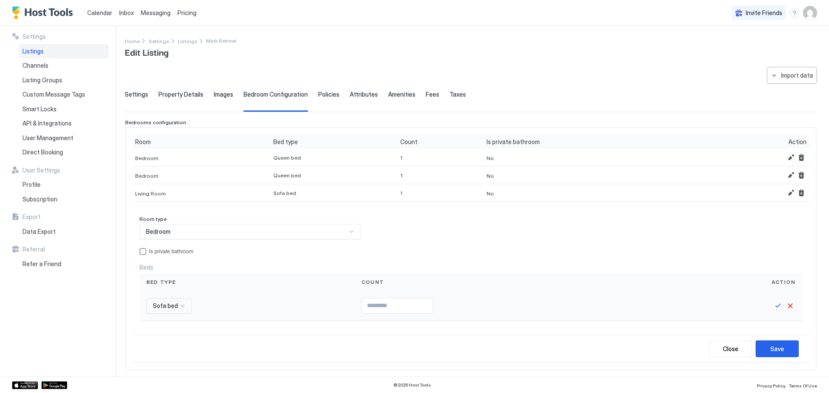
click at [174, 299] on div "Sofa bed" at bounding box center [168, 306] width 45 height 16
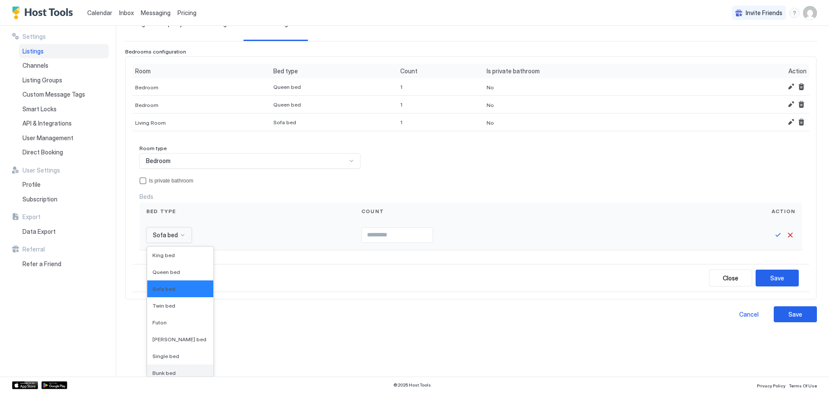
click at [173, 370] on span "Bunk bed" at bounding box center [163, 373] width 23 height 6
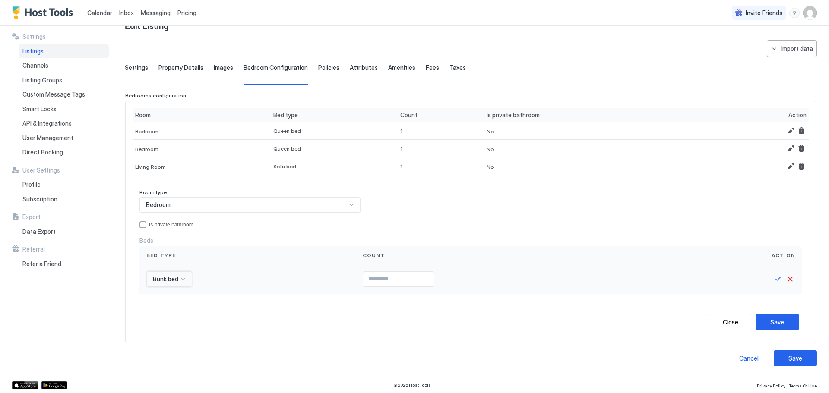
scroll to position [27, 0]
click at [363, 281] on input "Input Field" at bounding box center [398, 279] width 71 height 15
type input "*"
click at [773, 283] on button "Save" at bounding box center [778, 279] width 10 height 10
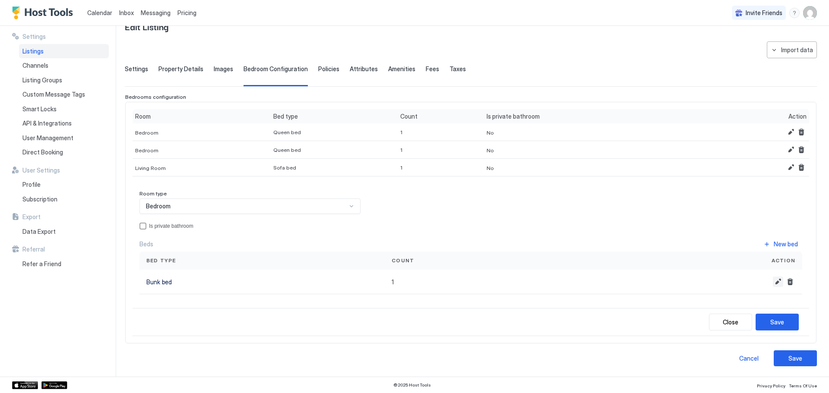
scroll to position [25, 0]
click at [779, 324] on button "Save" at bounding box center [777, 322] width 43 height 17
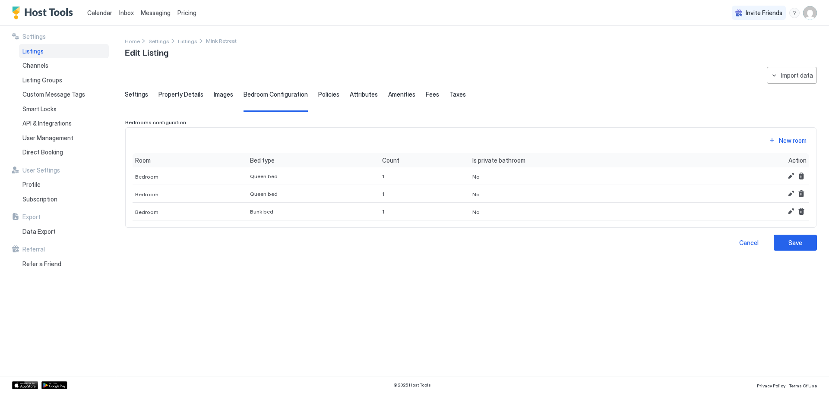
scroll to position [0, 0]
click at [318, 92] on span "Policies" at bounding box center [328, 95] width 21 height 8
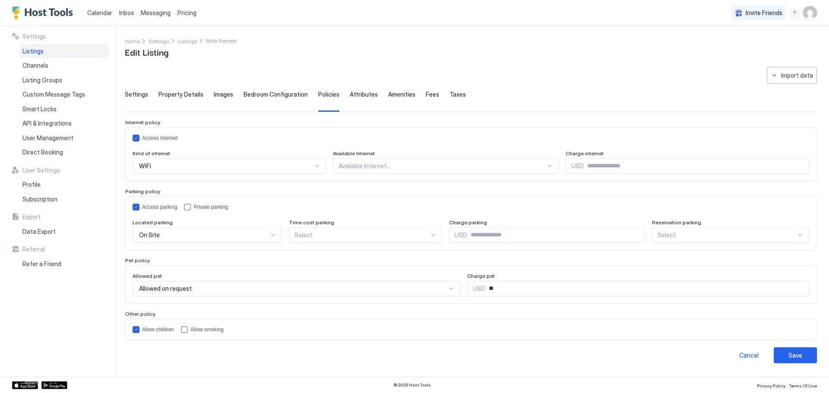
click at [278, 97] on span "Bedroom Configuration" at bounding box center [275, 95] width 64 height 8
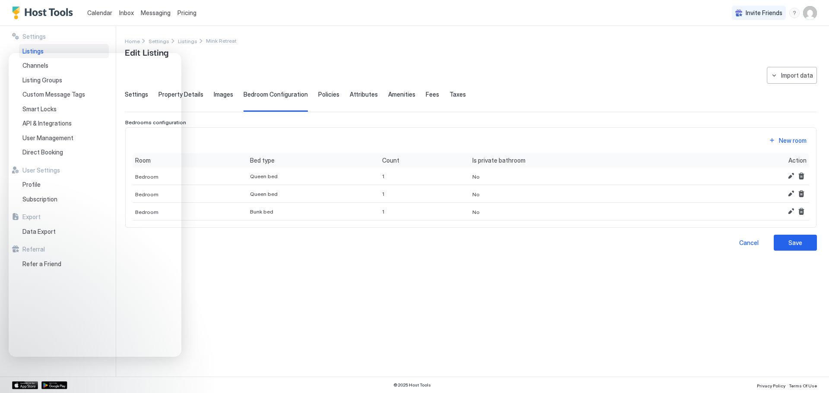
click at [337, 265] on div "**********" at bounding box center [471, 217] width 692 height 300
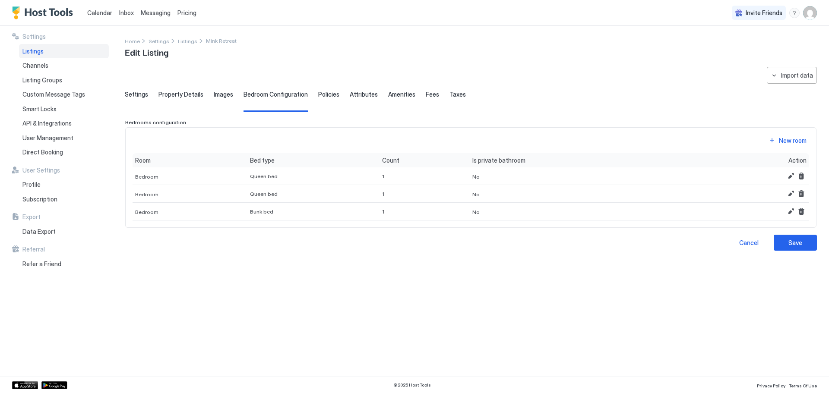
click at [177, 92] on span "Property Details" at bounding box center [180, 95] width 45 height 8
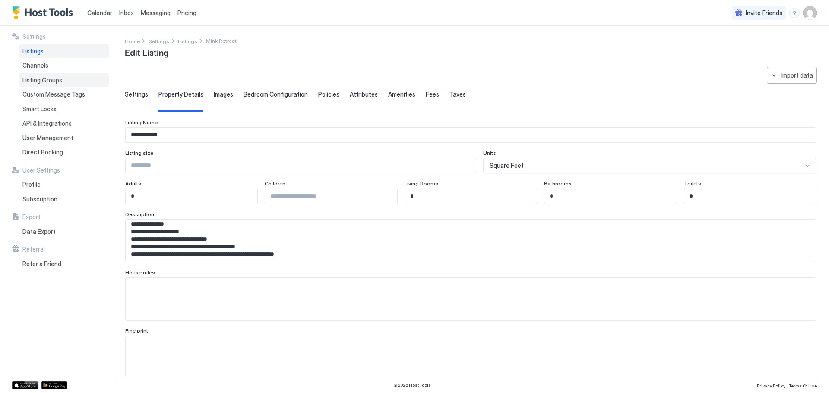
click at [52, 78] on span "Listing Groups" at bounding box center [42, 80] width 40 height 8
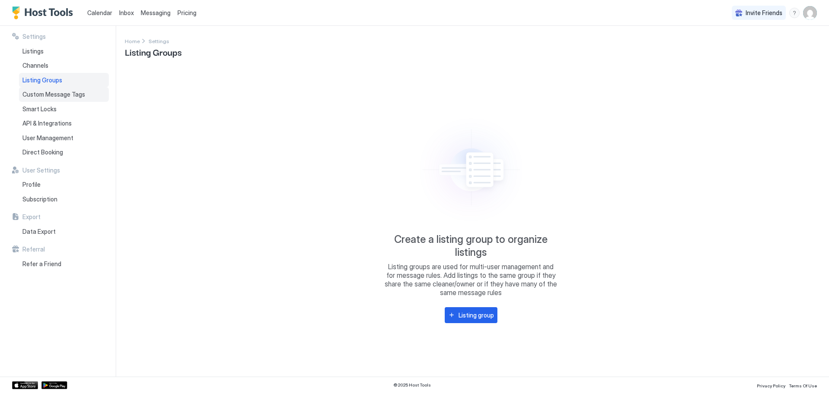
click at [45, 94] on span "Custom Message Tags" at bounding box center [53, 95] width 63 height 8
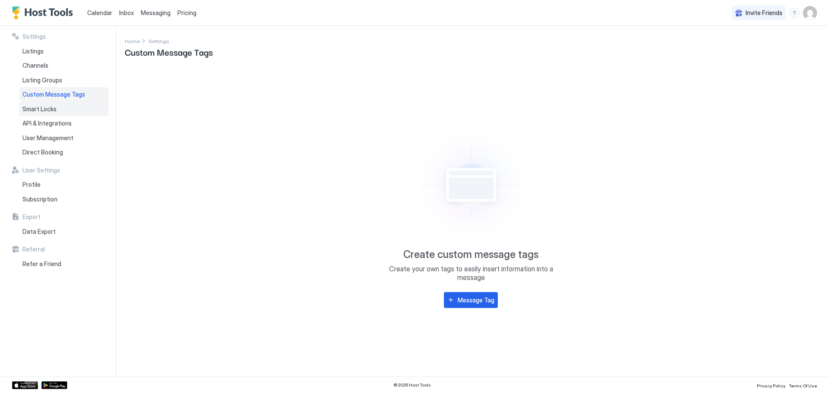
click at [41, 109] on span "Smart Locks" at bounding box center [39, 109] width 34 height 8
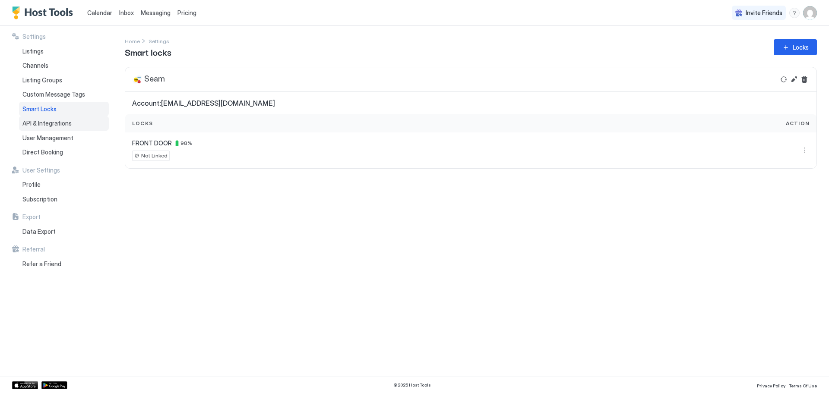
click at [38, 123] on span "API & Integrations" at bounding box center [46, 124] width 49 height 8
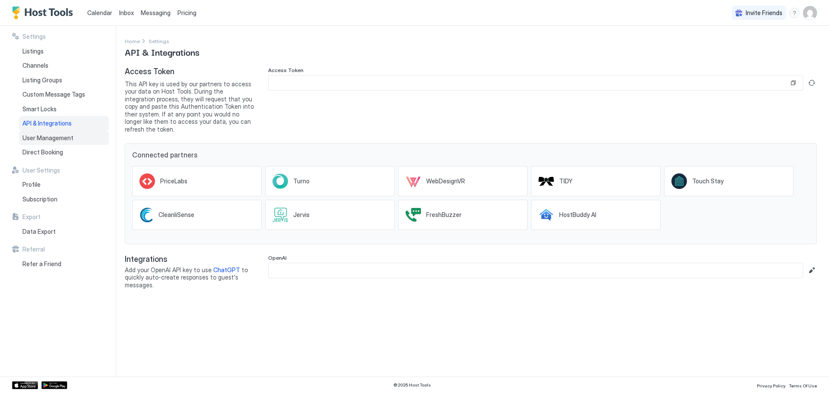
click at [46, 139] on span "User Management" at bounding box center [47, 138] width 51 height 8
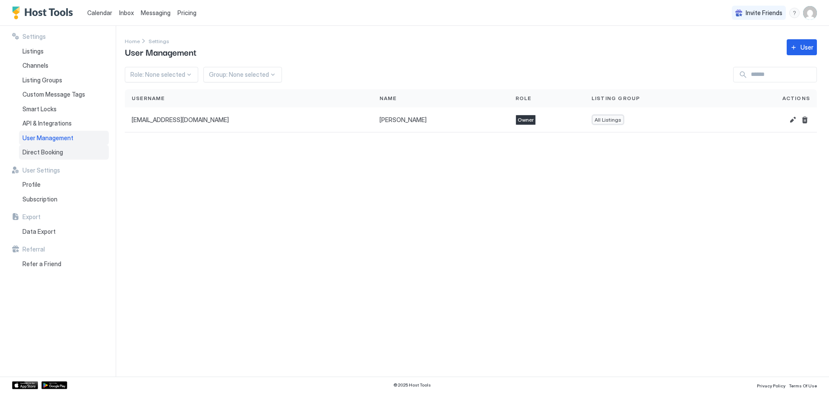
click at [44, 152] on span "Direct Booking" at bounding box center [42, 153] width 41 height 8
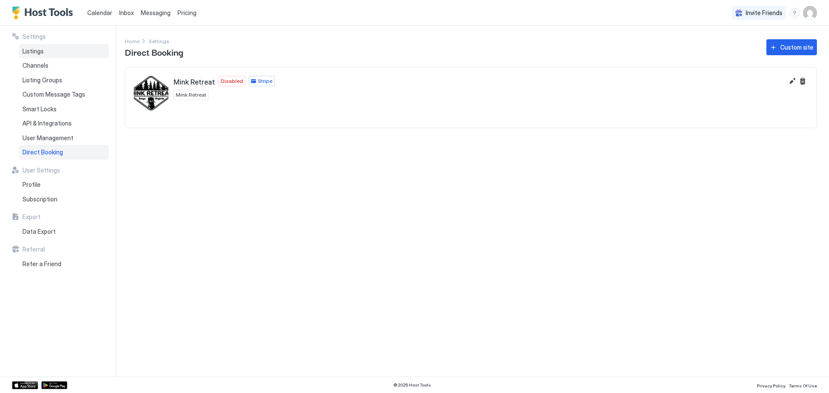
click at [45, 48] on div "Listings" at bounding box center [64, 51] width 90 height 15
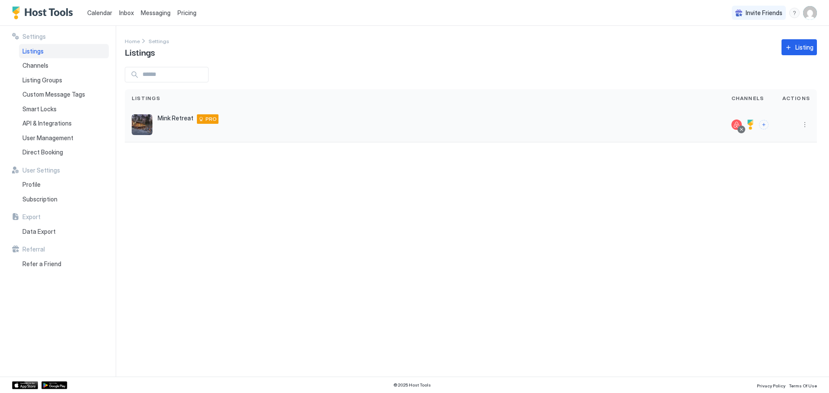
click at [743, 132] on div at bounding box center [741, 130] width 8 height 8
click at [743, 129] on div at bounding box center [741, 129] width 4 height 4
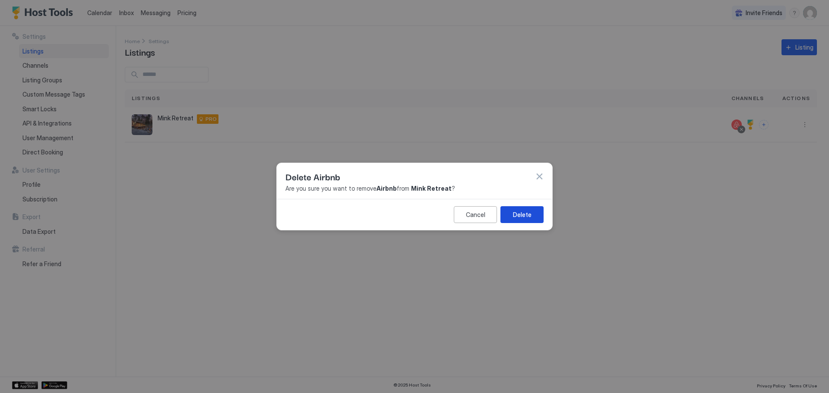
click at [530, 212] on div "Delete" at bounding box center [522, 214] width 19 height 9
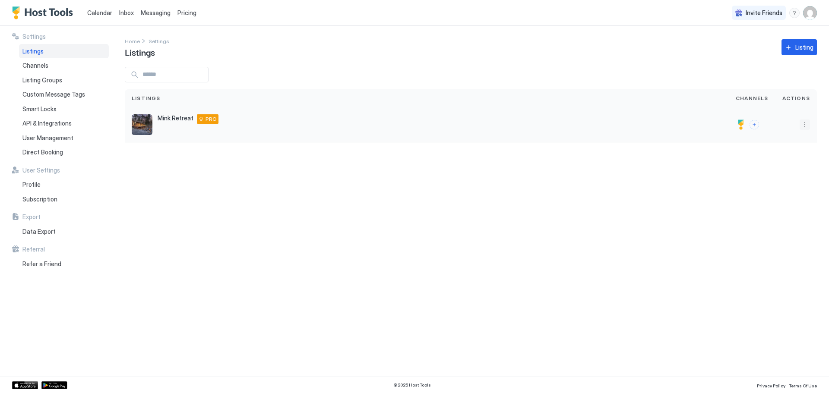
click at [806, 124] on button "More options" at bounding box center [805, 125] width 10 height 10
click at [785, 167] on span "Listing Settings" at bounding box center [785, 164] width 38 height 6
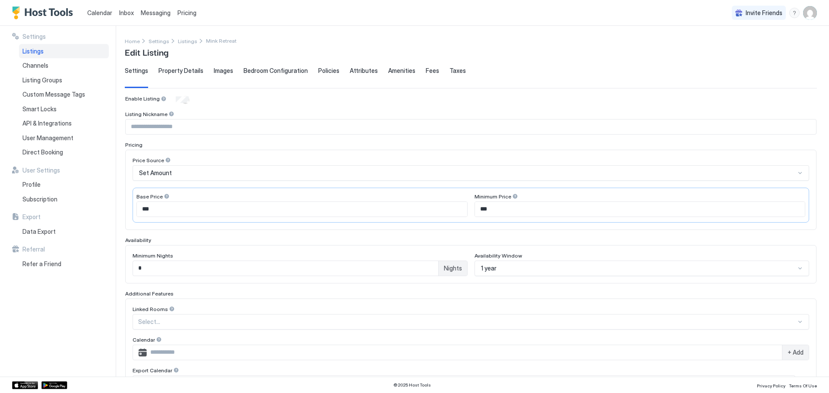
click at [157, 75] on div "Settings Property Details Images Bedroom Configuration Policies Attributes Amen…" at bounding box center [471, 77] width 692 height 21
click at [162, 75] on div "Property Details" at bounding box center [180, 77] width 45 height 21
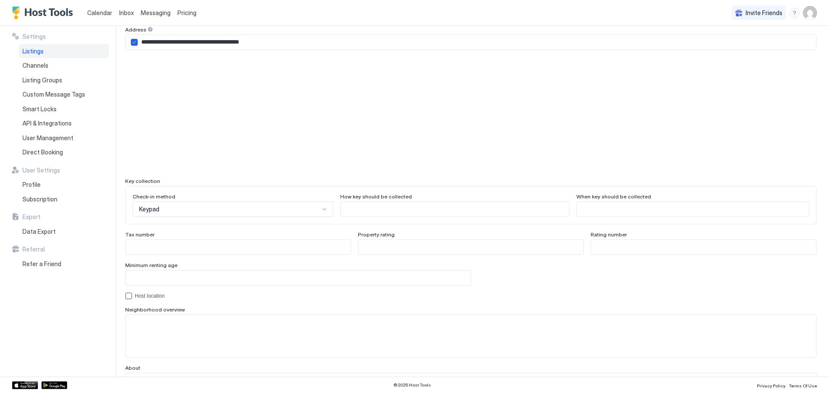
scroll to position [648, 0]
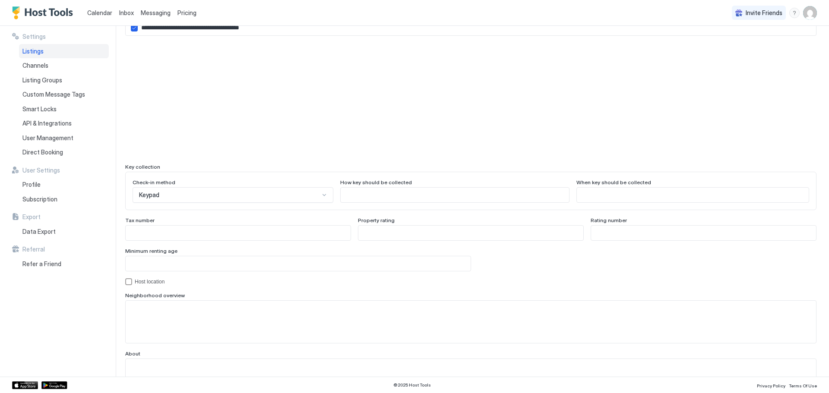
click at [240, 190] on div "Keypad" at bounding box center [233, 195] width 201 height 16
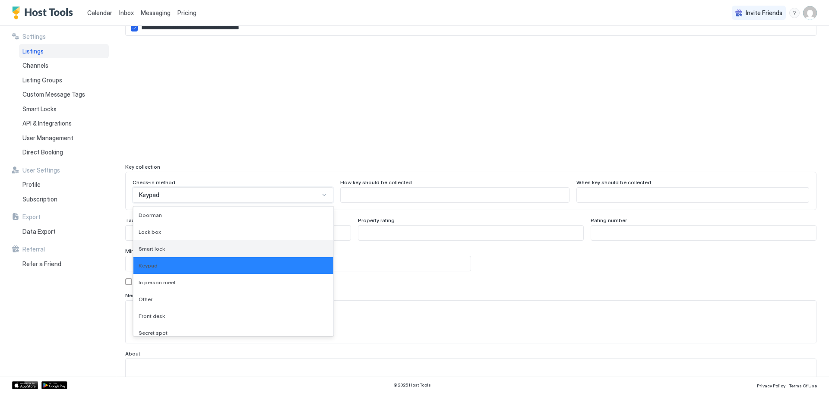
click at [220, 249] on div "Smart lock" at bounding box center [234, 249] width 190 height 6
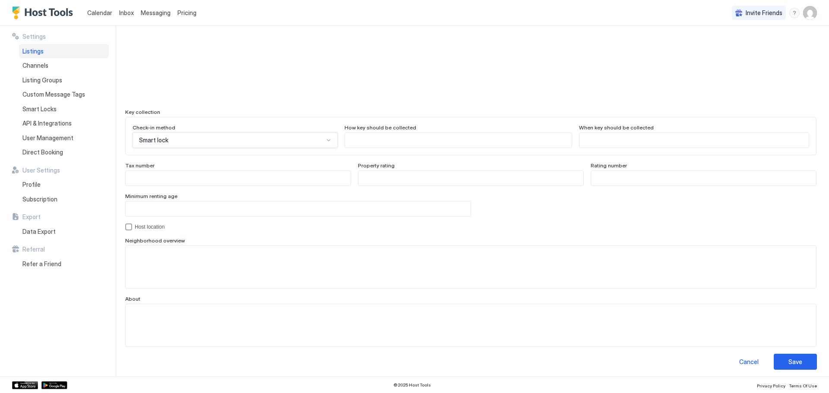
scroll to position [706, 0]
click at [800, 363] on button "Save" at bounding box center [795, 359] width 43 height 16
click at [790, 357] on div "Save" at bounding box center [795, 358] width 14 height 9
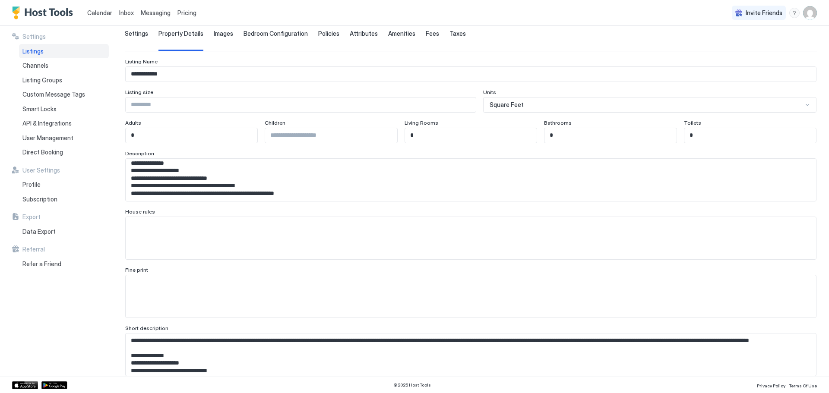
scroll to position [0, 0]
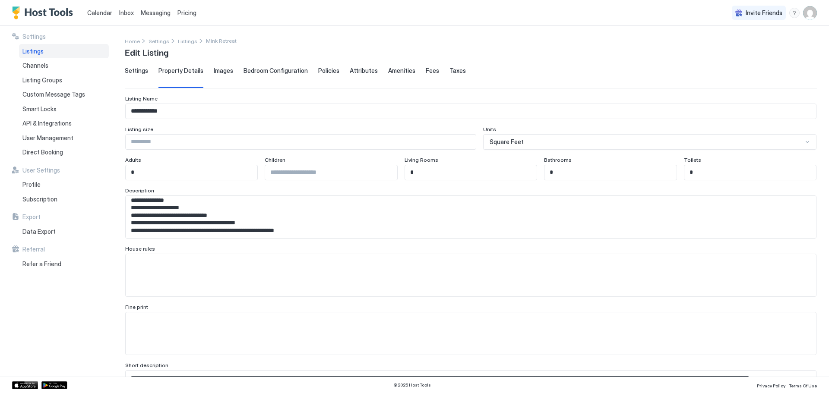
click at [221, 72] on span "Images" at bounding box center [223, 71] width 19 height 8
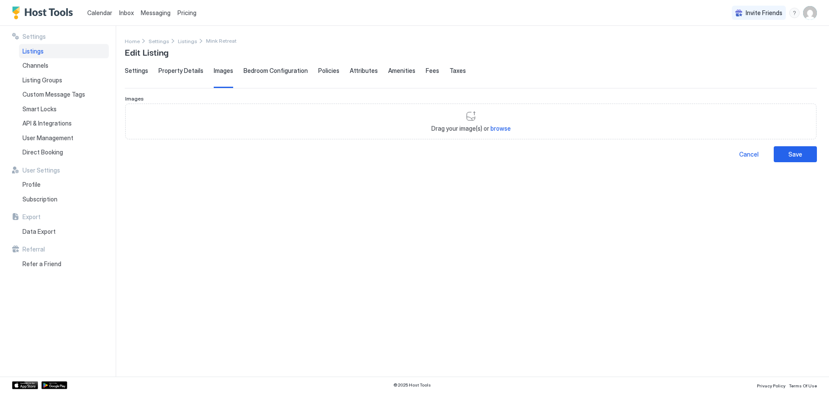
click at [180, 71] on span "Property Details" at bounding box center [180, 71] width 45 height 8
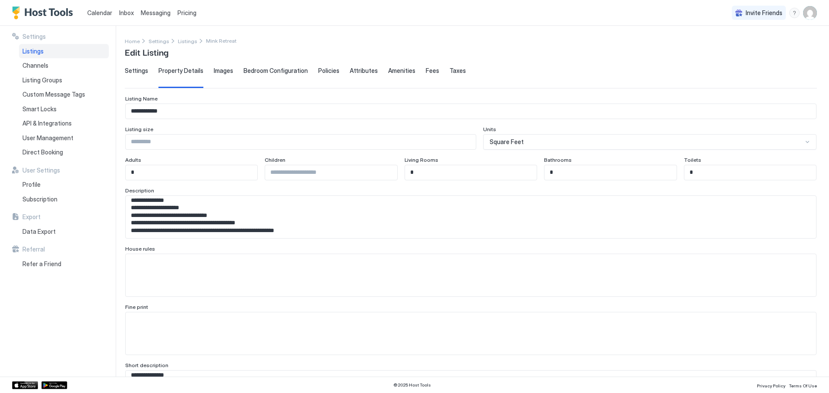
click at [231, 74] on div "Settings Property Details Images Bedroom Configuration Policies Attributes Amen…" at bounding box center [471, 77] width 692 height 21
click at [227, 71] on span "Images" at bounding box center [223, 71] width 19 height 8
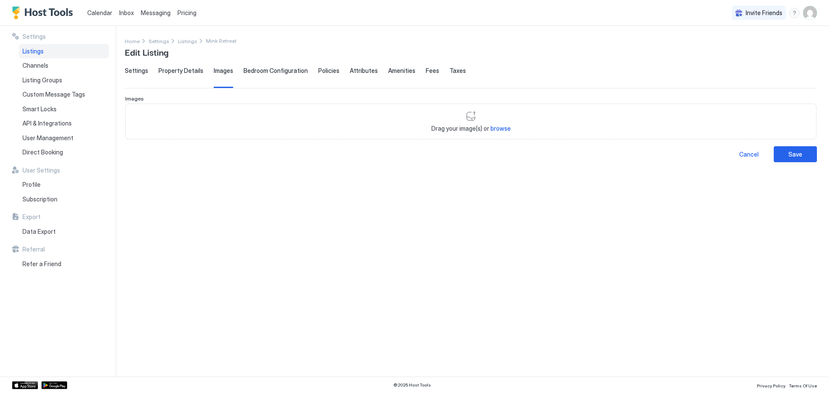
click at [272, 74] on span "Bedroom Configuration" at bounding box center [275, 71] width 64 height 8
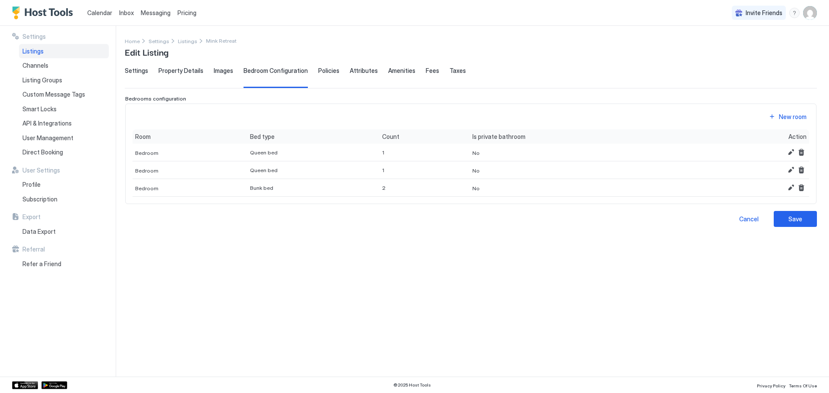
click at [330, 78] on div "Policies" at bounding box center [328, 77] width 21 height 21
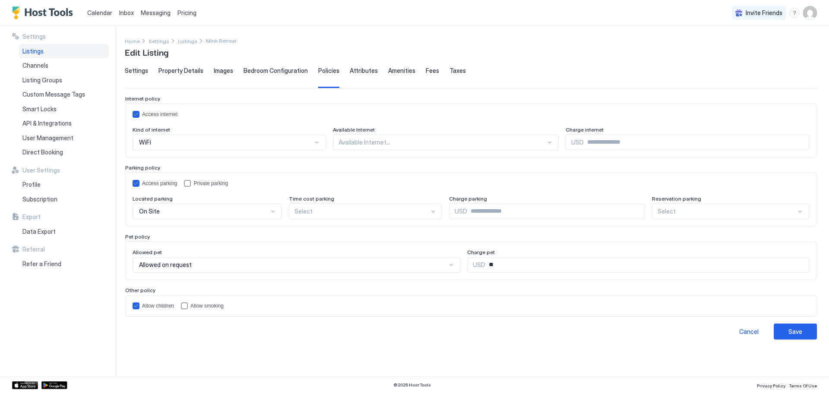
click at [337, 72] on div "Settings Property Details Images Bedroom Configuration Policies Attributes Amen…" at bounding box center [471, 77] width 692 height 21
click at [350, 70] on span "Attributes" at bounding box center [364, 71] width 28 height 8
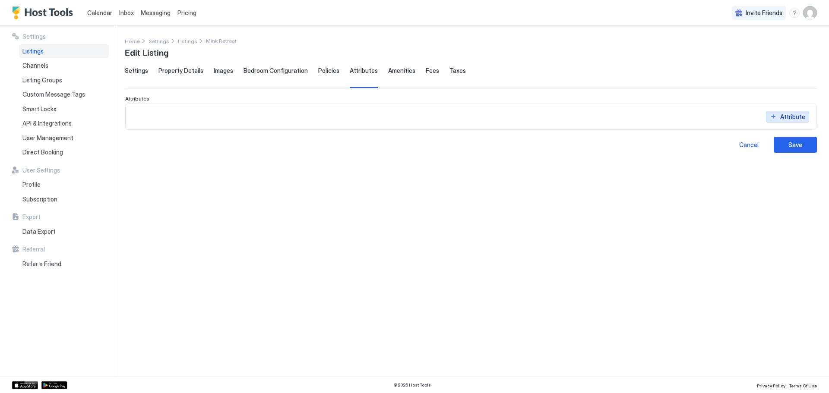
click at [796, 116] on div "Attribute" at bounding box center [792, 116] width 25 height 9
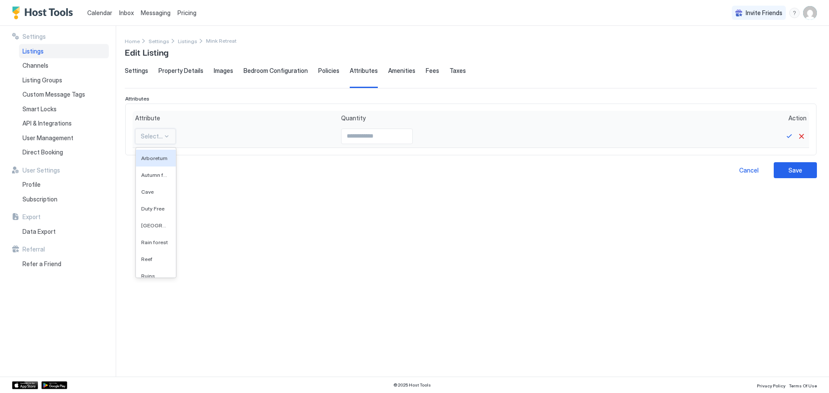
click at [156, 137] on div at bounding box center [152, 137] width 22 height 8
click at [397, 70] on span "Amenities" at bounding box center [401, 71] width 27 height 8
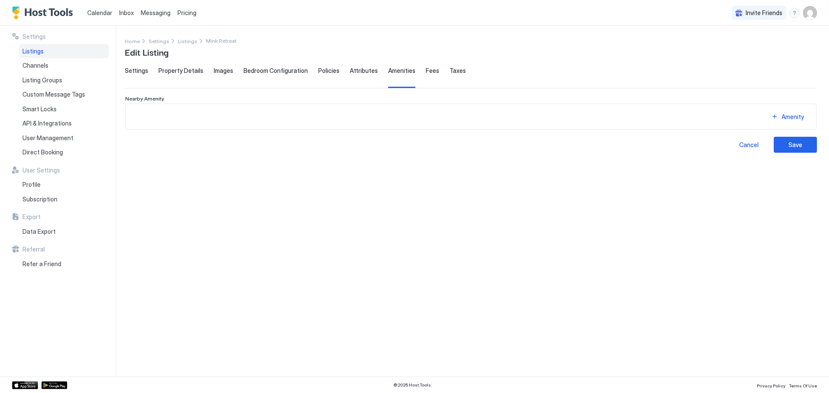
click at [429, 73] on span "Fees" at bounding box center [432, 71] width 13 height 8
click at [449, 73] on span "Taxes" at bounding box center [457, 71] width 16 height 8
click at [313, 67] on div "Settings Property Details Images Bedroom Configuration Policies Attributes Amen…" at bounding box center [471, 77] width 692 height 21
click at [322, 70] on span "Policies" at bounding box center [328, 71] width 21 height 8
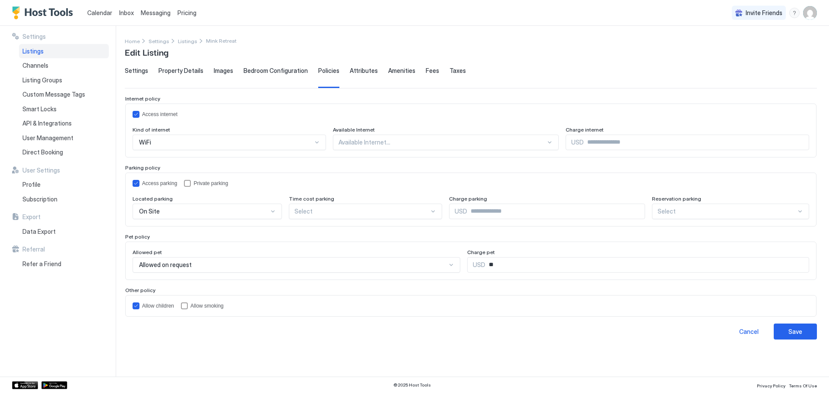
click at [278, 73] on span "Bedroom Configuration" at bounding box center [275, 71] width 64 height 8
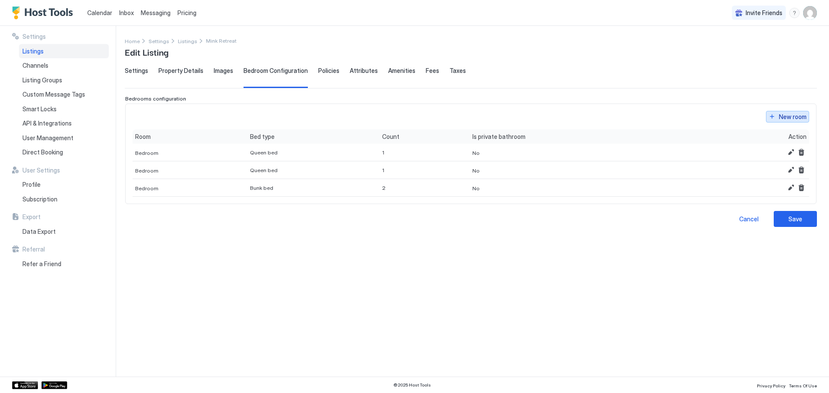
click at [794, 115] on div "New room" at bounding box center [793, 116] width 28 height 9
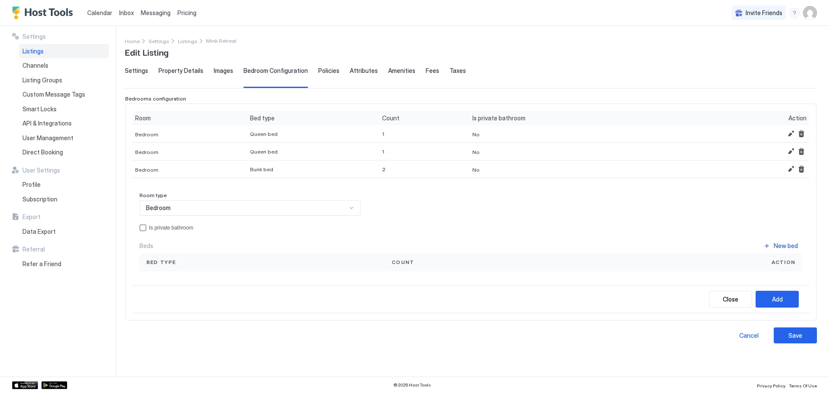
click at [215, 189] on div "Room type Bedroom Is private bathroom Beds New bed Bed type Count Action" at bounding box center [471, 235] width 677 height 100
drag, startPoint x: 215, startPoint y: 207, endPoint x: 209, endPoint y: 235, distance: 28.3
click at [215, 208] on div "Bedroom" at bounding box center [246, 208] width 201 height 8
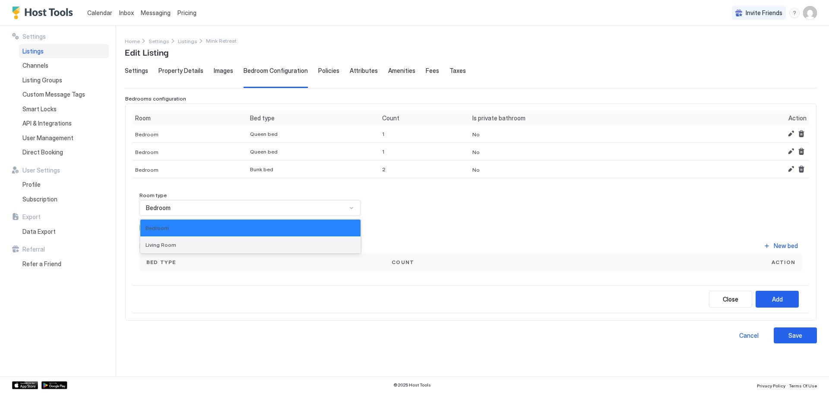
click at [204, 243] on div "Living Room" at bounding box center [250, 245] width 210 height 6
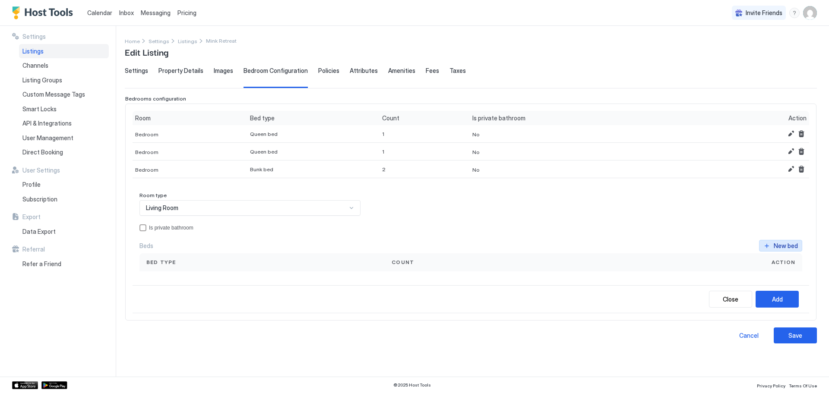
click at [793, 247] on div "New bed" at bounding box center [786, 245] width 24 height 9
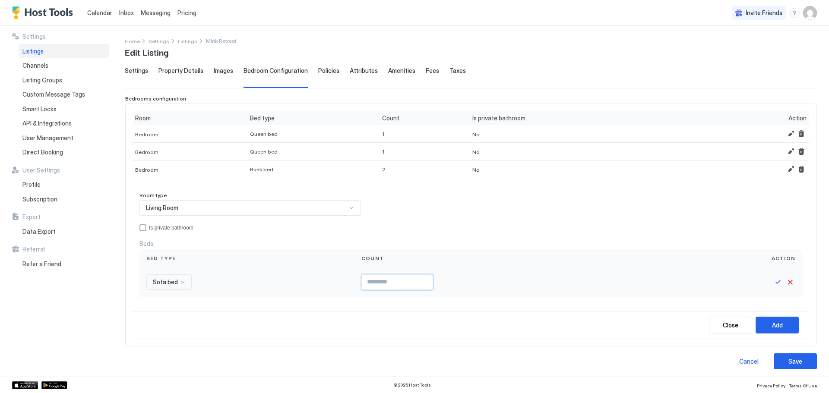
click at [392, 286] on input "Input Field" at bounding box center [397, 282] width 71 height 15
type input "*"
click at [773, 279] on button "Save" at bounding box center [778, 282] width 10 height 10
click at [772, 325] on div "Add" at bounding box center [777, 323] width 11 height 9
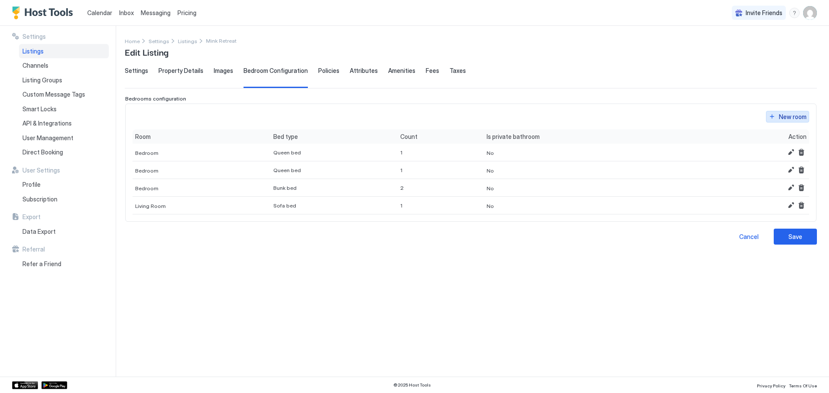
click at [794, 114] on div "New room" at bounding box center [793, 116] width 28 height 9
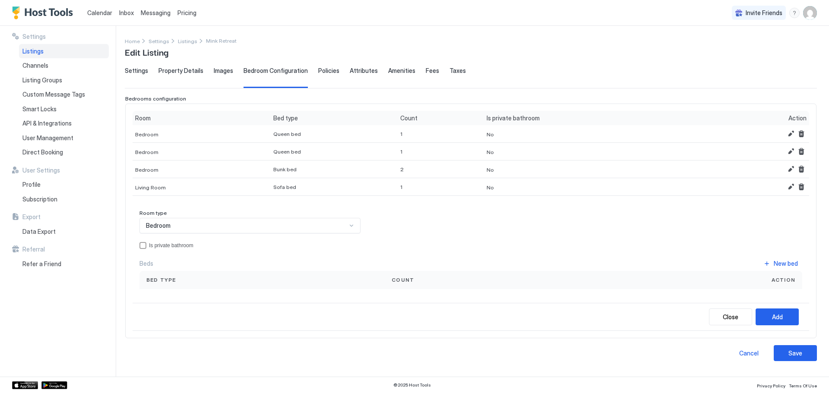
click at [236, 221] on div "Bedroom" at bounding box center [249, 226] width 221 height 16
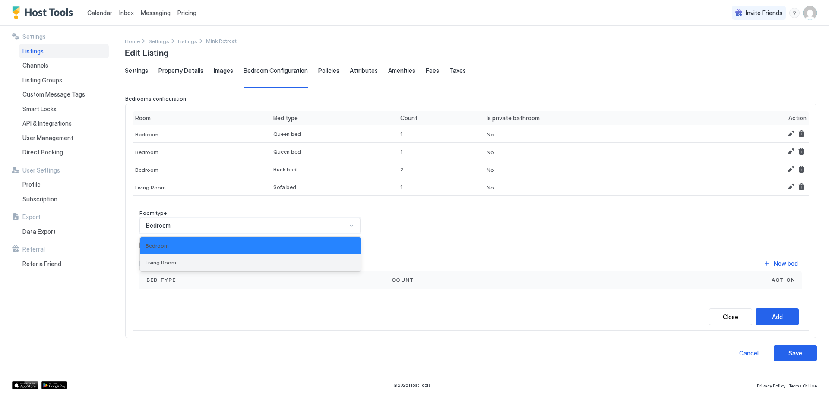
click at [184, 260] on div "Living Room" at bounding box center [250, 262] width 210 height 6
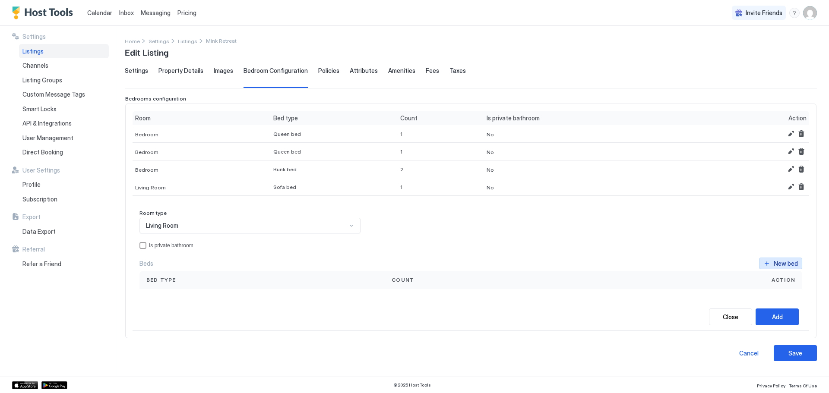
click at [768, 259] on button "New bed" at bounding box center [780, 264] width 43 height 12
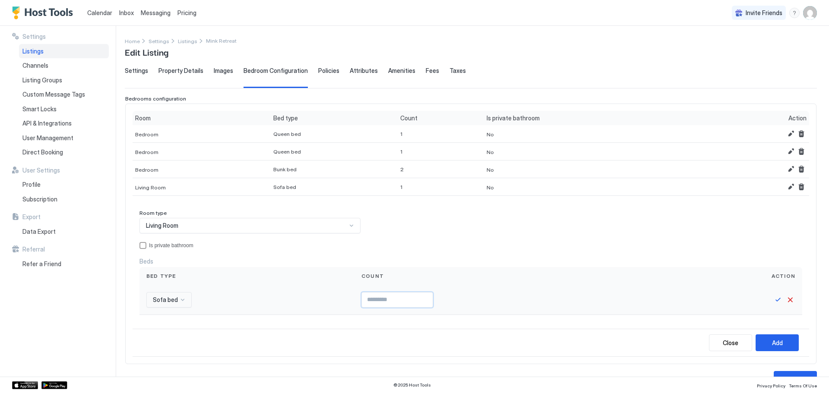
click at [362, 298] on input "Input Field" at bounding box center [397, 300] width 71 height 15
type input "*"
click at [773, 300] on button "Save" at bounding box center [778, 300] width 10 height 10
click at [772, 342] on div "Add" at bounding box center [777, 341] width 11 height 9
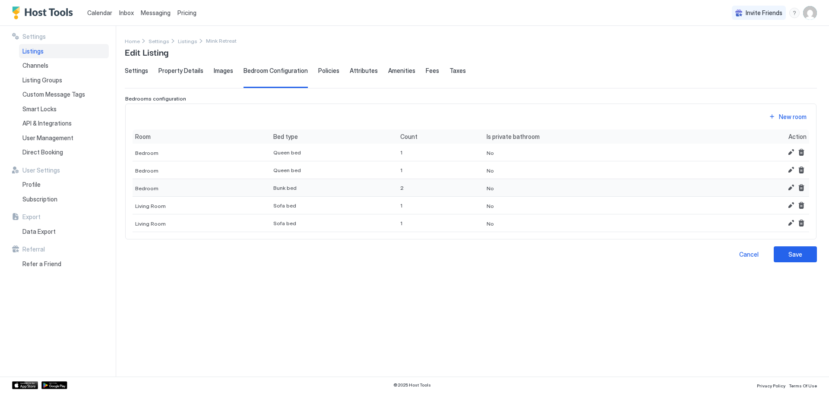
click at [788, 186] on button "Edit" at bounding box center [791, 188] width 10 height 10
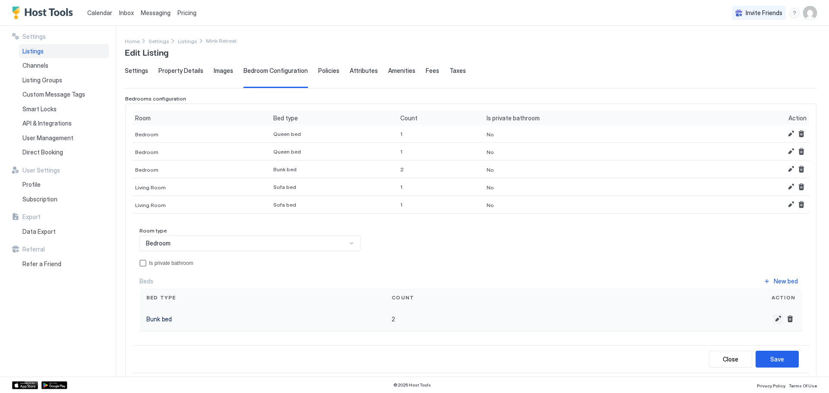
click at [773, 316] on button "Edit" at bounding box center [778, 319] width 10 height 10
drag, startPoint x: 375, startPoint y: 321, endPoint x: 297, endPoint y: 315, distance: 77.9
click at [300, 315] on div "Bunk bed *" at bounding box center [470, 322] width 663 height 30
type input "*"
click at [773, 321] on button "Save" at bounding box center [778, 321] width 10 height 10
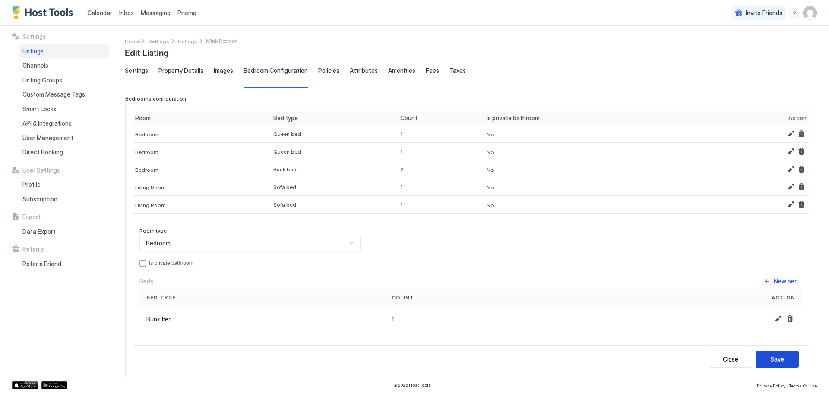
click at [777, 361] on div "Save" at bounding box center [777, 359] width 14 height 9
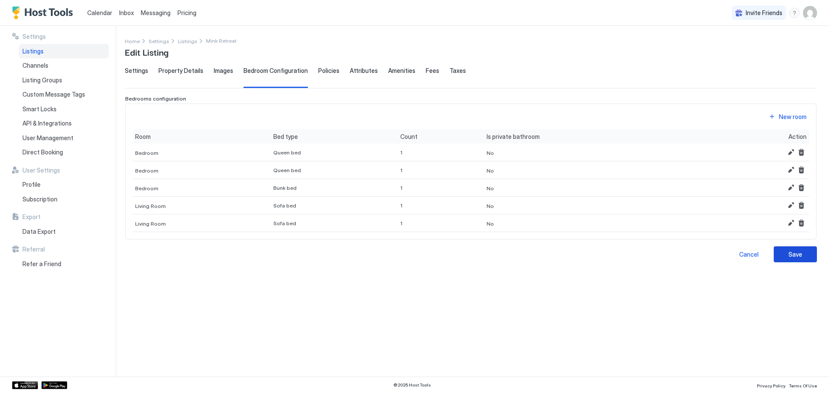
click at [811, 253] on button "Save" at bounding box center [795, 255] width 43 height 16
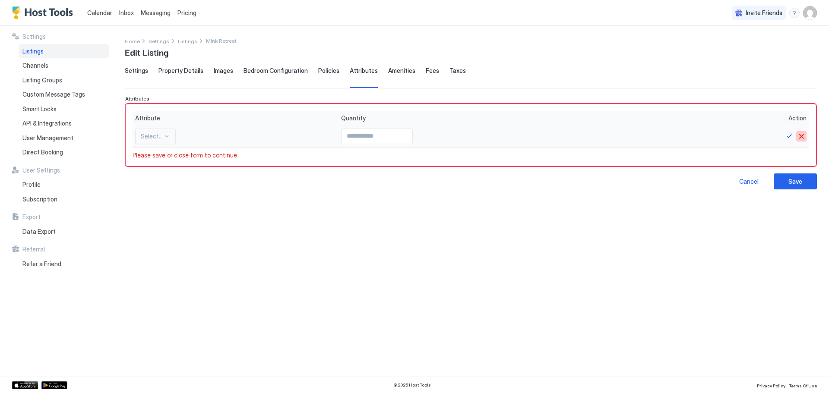
click at [799, 137] on button "Cancel" at bounding box center [801, 136] width 10 height 10
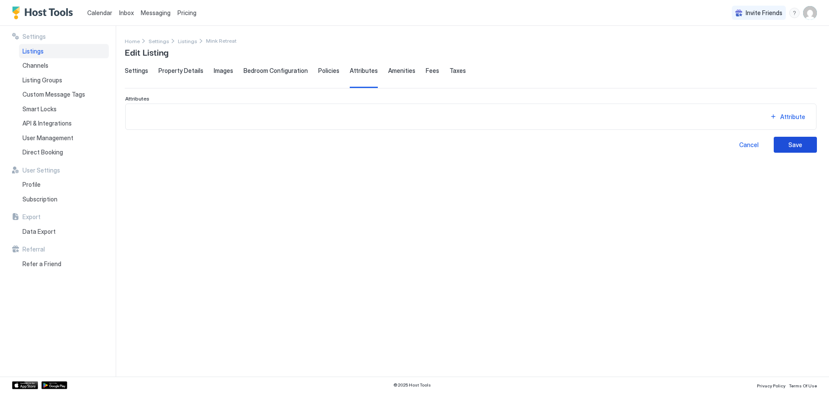
click at [794, 148] on div "Save" at bounding box center [795, 144] width 14 height 9
click at [321, 70] on span "Policies" at bounding box center [328, 71] width 21 height 8
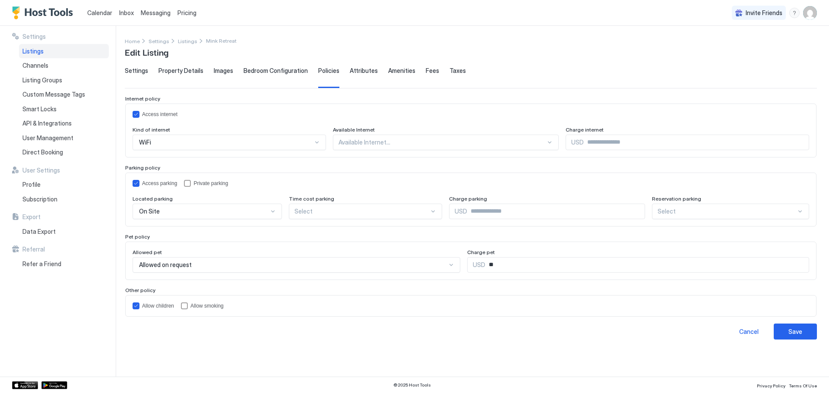
click at [279, 70] on span "Bedroom Configuration" at bounding box center [275, 71] width 64 height 8
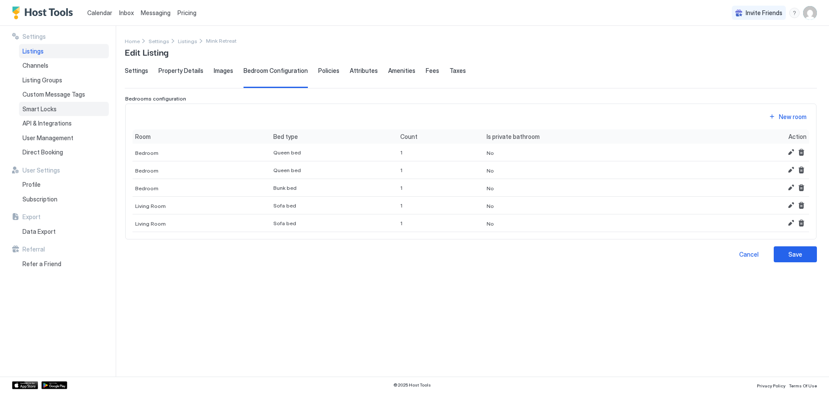
click at [37, 107] on span "Smart Locks" at bounding box center [39, 109] width 34 height 8
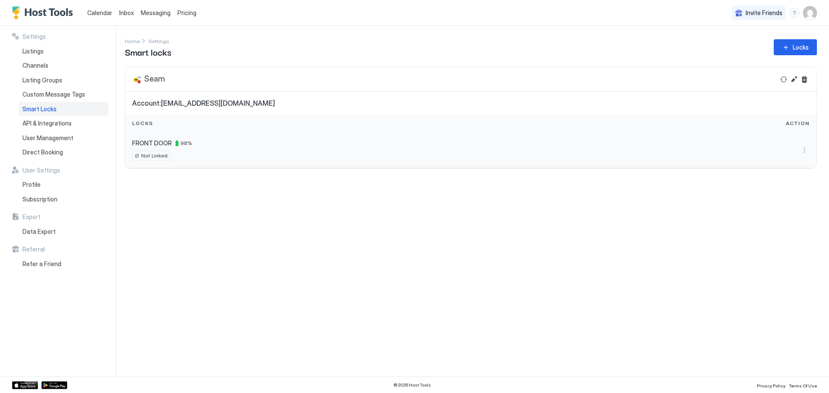
click at [149, 156] on span "Not Linked" at bounding box center [154, 156] width 26 height 8
click at [801, 152] on button "More options" at bounding box center [804, 150] width 10 height 10
click at [796, 164] on span "Details" at bounding box center [795, 162] width 17 height 6
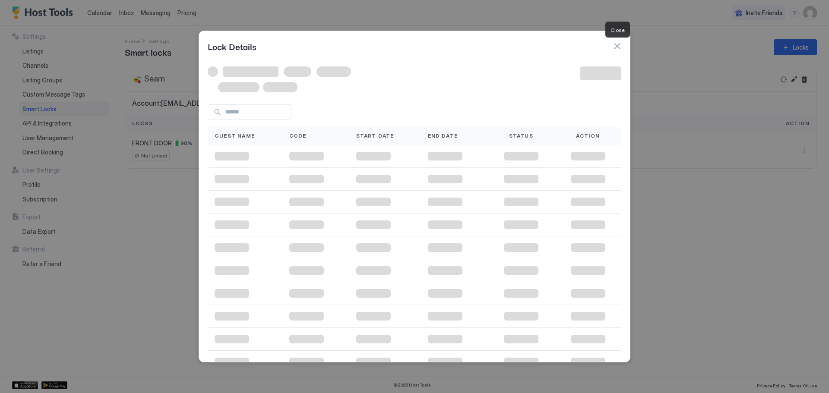
click at [618, 46] on button "button" at bounding box center [617, 46] width 9 height 9
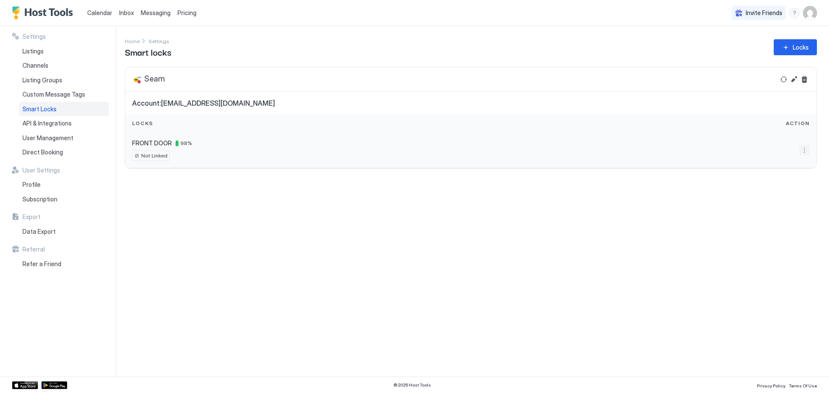
click at [804, 151] on button "More options" at bounding box center [804, 150] width 10 height 10
click at [798, 181] on div "Settings" at bounding box center [792, 176] width 37 height 14
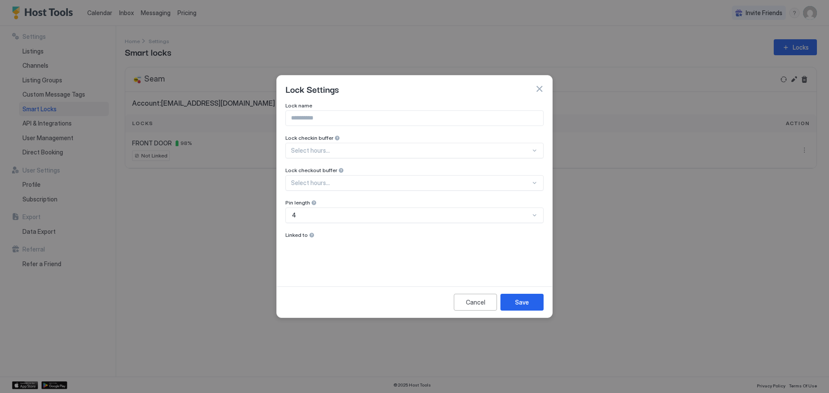
scroll to position [9, 0]
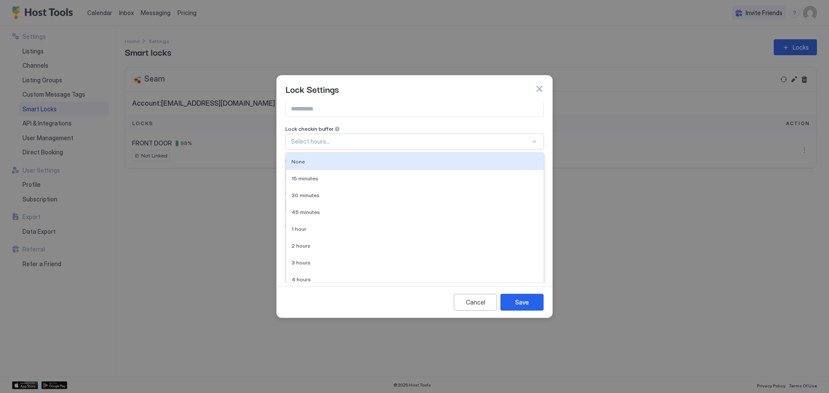
click at [393, 144] on div "Select hours..." at bounding box center [414, 142] width 258 height 16
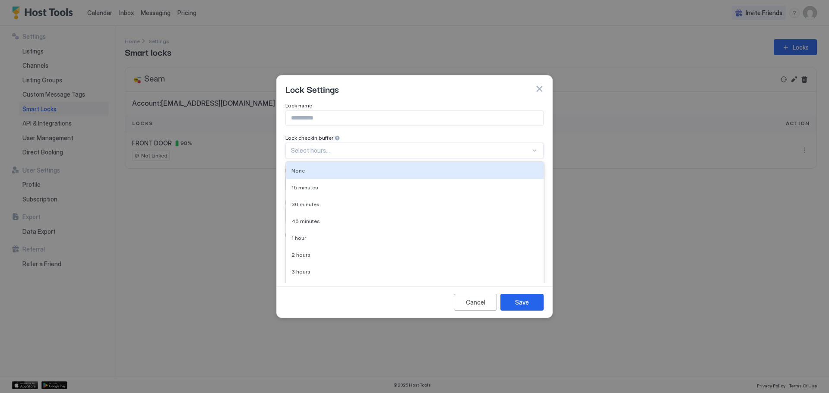
click at [393, 144] on div "Select hours..." at bounding box center [414, 151] width 258 height 16
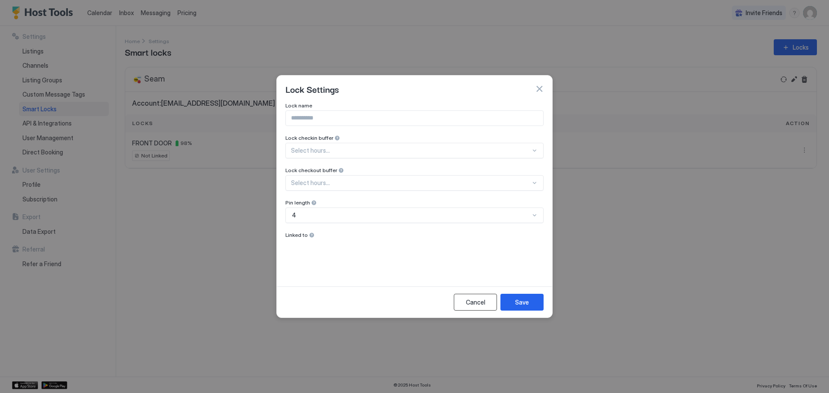
click at [465, 300] on button "Cancel" at bounding box center [475, 302] width 43 height 17
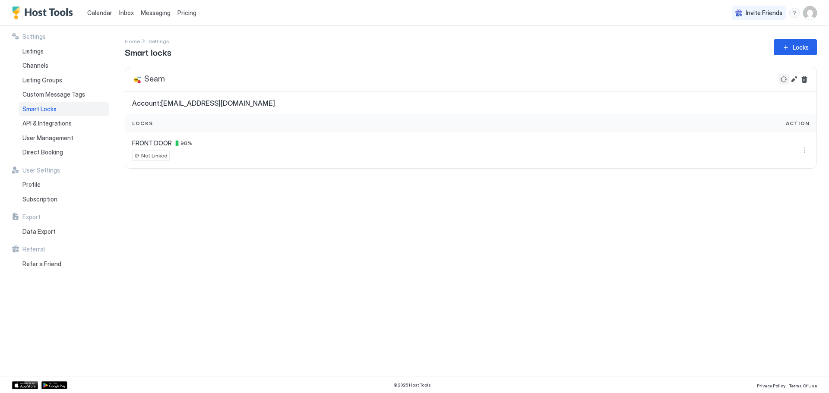
click at [782, 81] on button "Refresh" at bounding box center [783, 79] width 10 height 10
click at [794, 79] on button "Edit" at bounding box center [794, 79] width 10 height 10
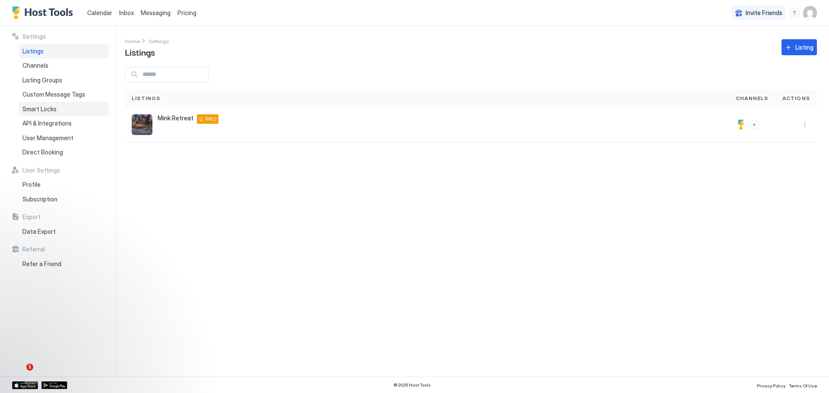
click at [60, 106] on div "Smart Locks" at bounding box center [64, 109] width 90 height 15
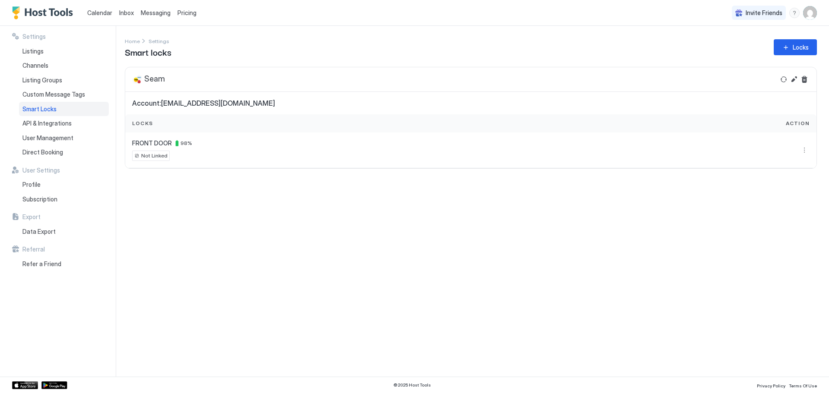
click at [258, 263] on div "Settings Home Settings Smart locks Locks Seam Account: brittanycmartinez2@gmail…" at bounding box center [477, 201] width 704 height 351
click at [37, 199] on span "Subscription" at bounding box center [39, 200] width 35 height 8
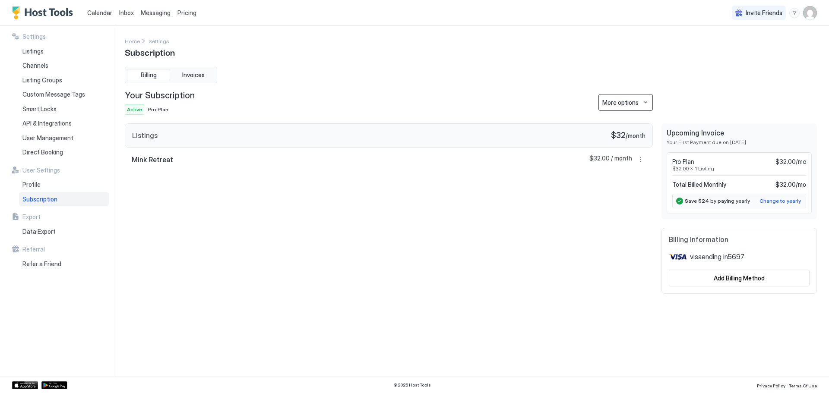
click at [645, 102] on button "More options" at bounding box center [625, 102] width 54 height 17
click at [633, 143] on span "Cancel Subscription" at bounding box center [628, 145] width 51 height 6
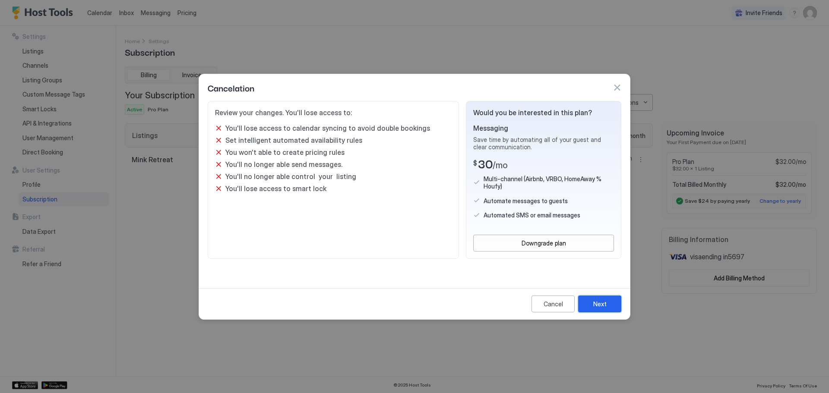
click at [611, 310] on button "Next" at bounding box center [599, 304] width 43 height 17
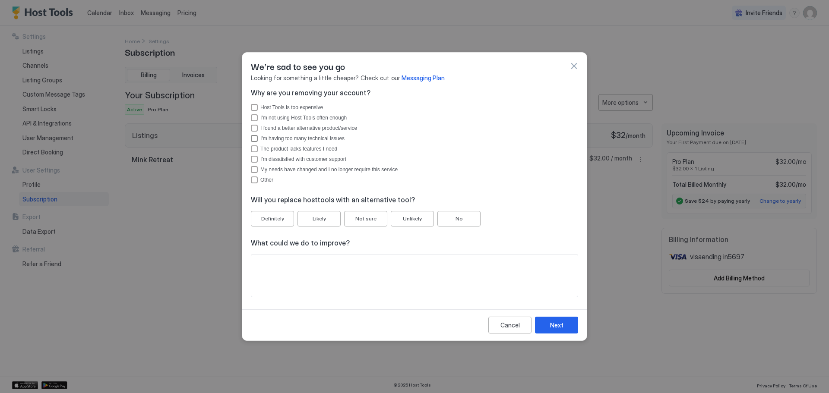
click at [253, 137] on div "I'm having too many technical issues" at bounding box center [254, 138] width 7 height 7
drag, startPoint x: 253, startPoint y: 149, endPoint x: 521, endPoint y: 162, distance: 268.0
click at [521, 162] on div "I'm dissatisfied with customer support" at bounding box center [419, 159] width 318 height 6
click at [254, 161] on icon "I'm dissatisfied with customer support" at bounding box center [254, 159] width 5 height 5
click at [313, 221] on div "Likely" at bounding box center [319, 219] width 13 height 8
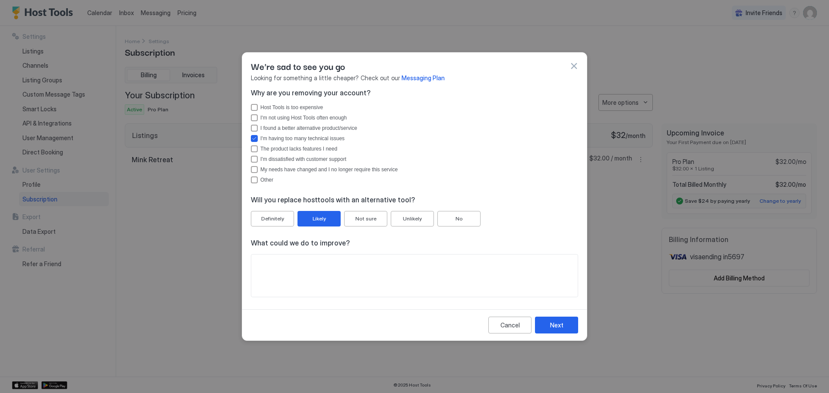
click at [344, 265] on textarea "Input Field" at bounding box center [414, 276] width 326 height 42
click at [292, 262] on textarea "**********" at bounding box center [414, 276] width 326 height 42
type textarea "**********"
click at [554, 326] on div "Next" at bounding box center [556, 325] width 13 height 9
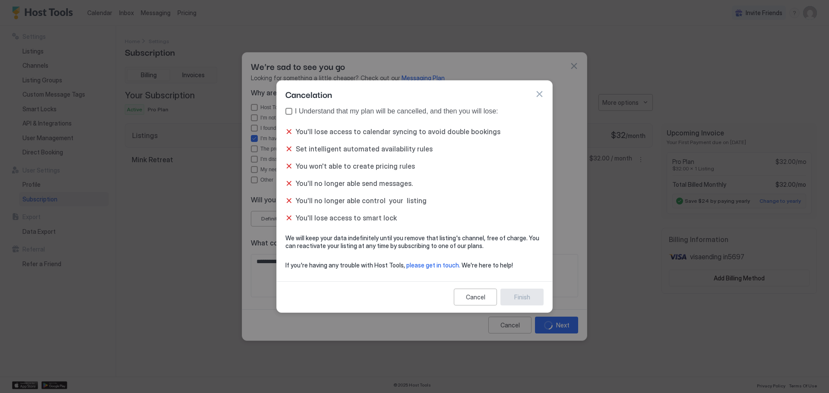
click at [308, 111] on div "I Understand that my plan will be cancelled, and then you will lose:" at bounding box center [419, 111] width 249 height 8
click at [523, 296] on div "Finish" at bounding box center [522, 297] width 16 height 9
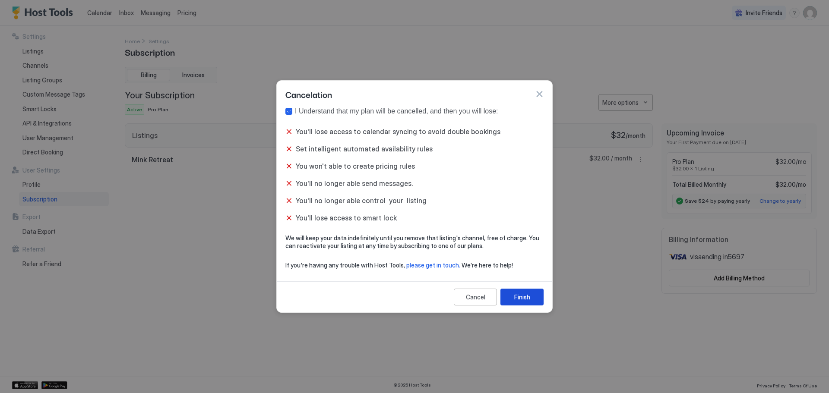
click at [529, 296] on div "Finish" at bounding box center [522, 297] width 16 height 9
click at [539, 92] on button "button" at bounding box center [539, 94] width 9 height 9
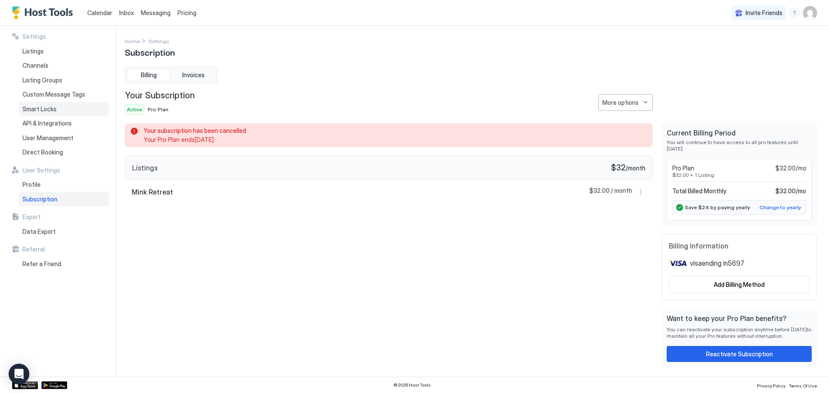
click at [51, 108] on span "Smart Locks" at bounding box center [39, 109] width 34 height 8
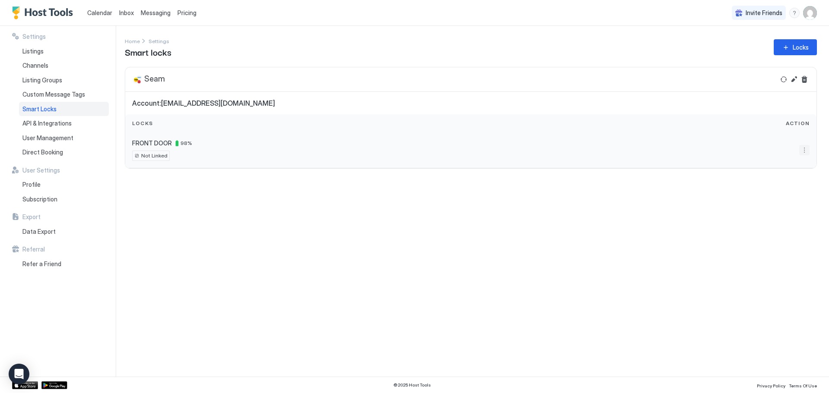
click at [804, 152] on button "More options" at bounding box center [804, 150] width 10 height 10
click at [805, 80] on div at bounding box center [414, 196] width 829 height 393
click at [805, 76] on button "Delete" at bounding box center [804, 79] width 10 height 10
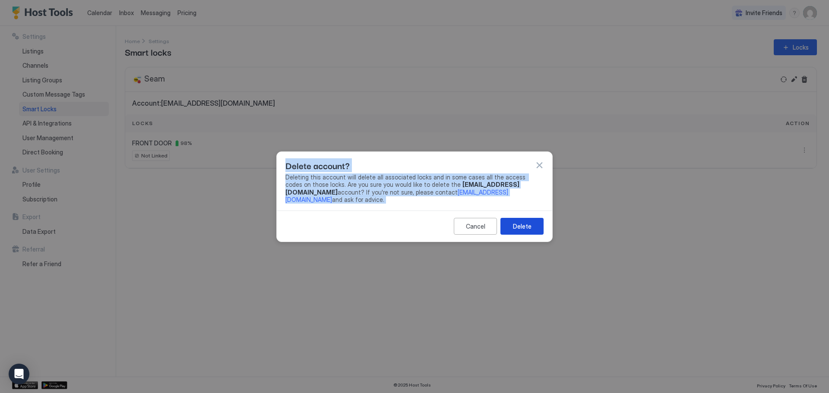
click at [528, 222] on div "Delete" at bounding box center [522, 226] width 19 height 9
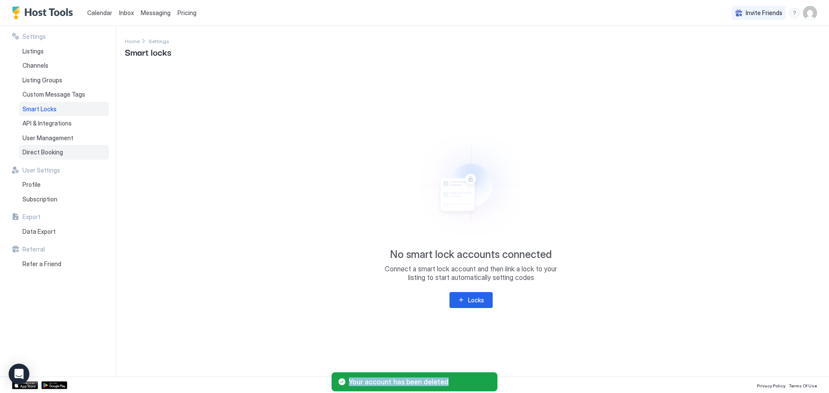
click at [56, 151] on span "Direct Booking" at bounding box center [42, 153] width 41 height 8
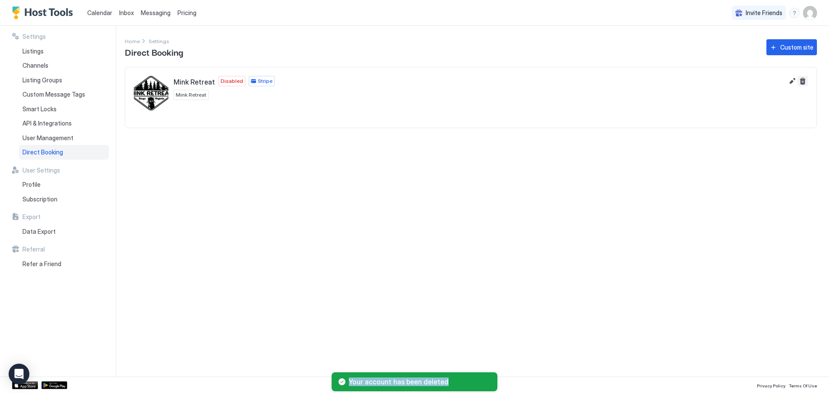
click at [802, 81] on button "Delete" at bounding box center [802, 81] width 10 height 10
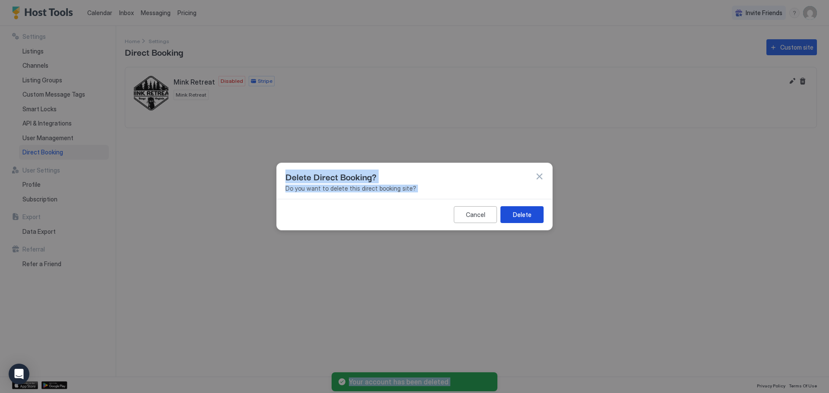
click at [527, 216] on div "Delete" at bounding box center [522, 214] width 19 height 9
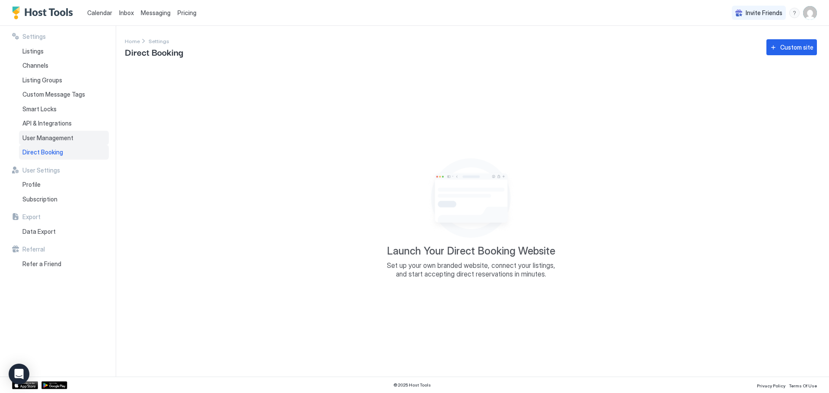
click at [60, 136] on span "User Management" at bounding box center [47, 138] width 51 height 8
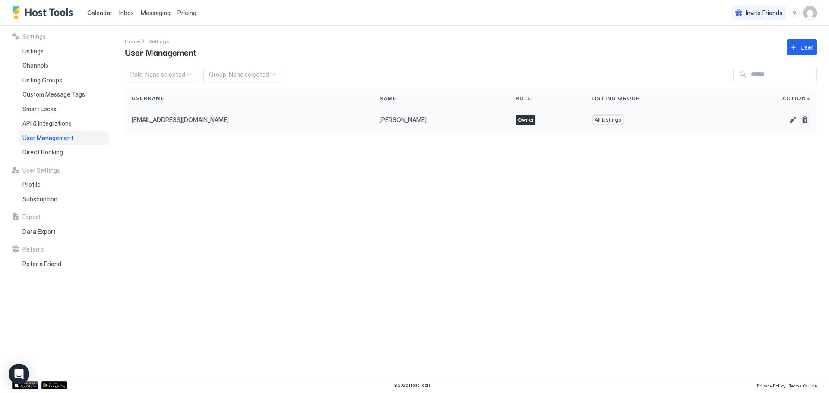
click at [808, 118] on button "Delete" at bounding box center [805, 120] width 10 height 10
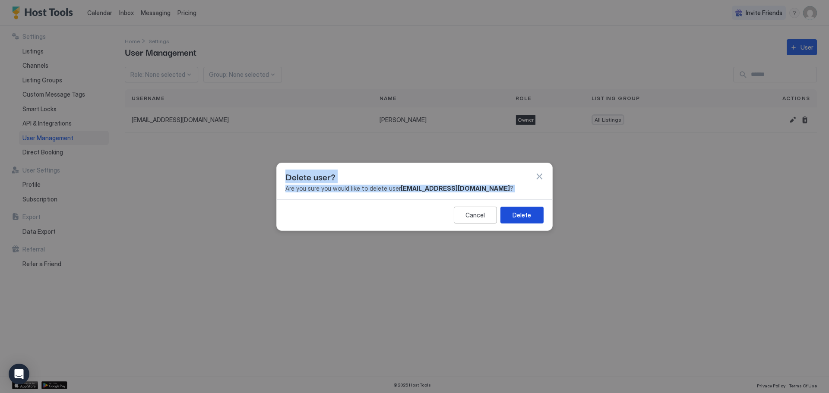
click at [510, 212] on button "Delete" at bounding box center [521, 214] width 43 height 17
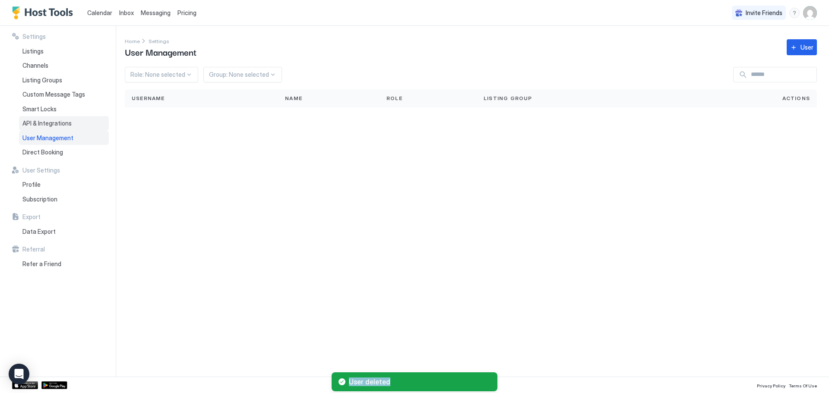
click at [38, 119] on div "API & Integrations" at bounding box center [64, 123] width 90 height 15
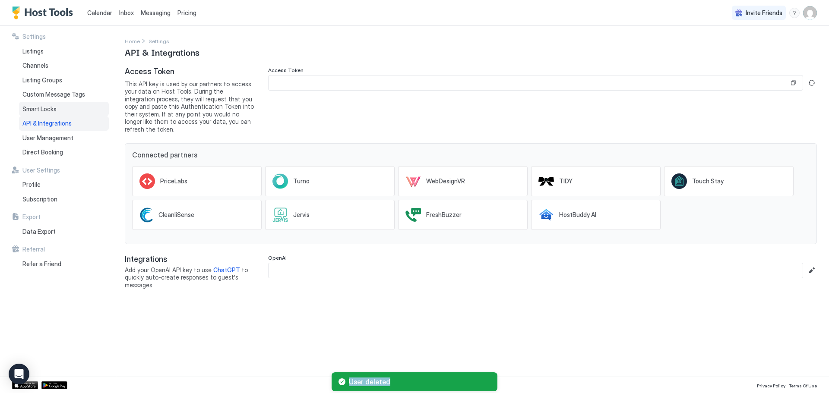
click at [53, 108] on span "Smart Locks" at bounding box center [39, 109] width 34 height 8
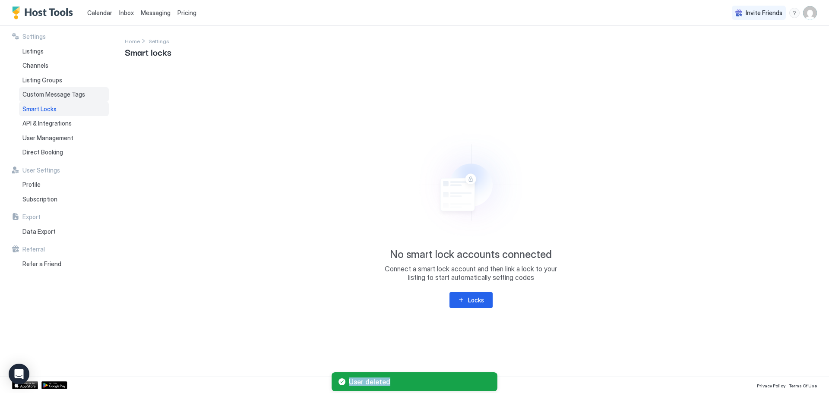
click at [57, 91] on span "Custom Message Tags" at bounding box center [53, 95] width 63 height 8
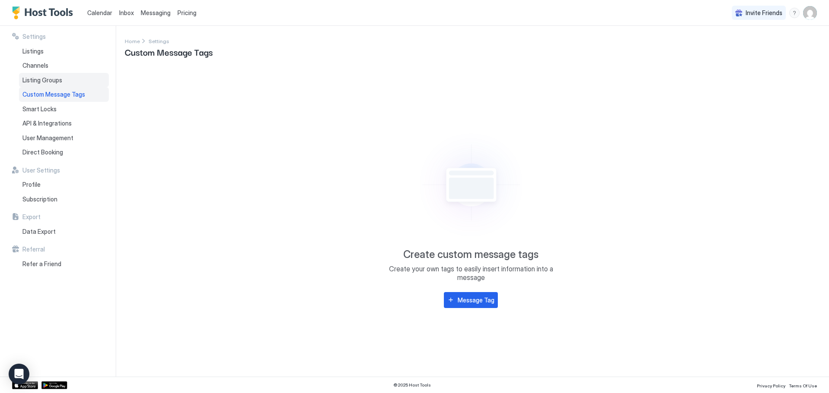
click at [57, 79] on span "Listing Groups" at bounding box center [42, 80] width 40 height 8
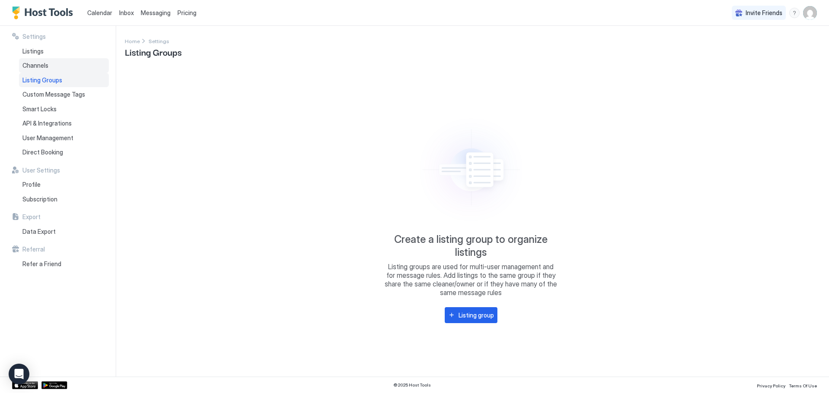
click at [51, 60] on div "Channels" at bounding box center [64, 65] width 90 height 15
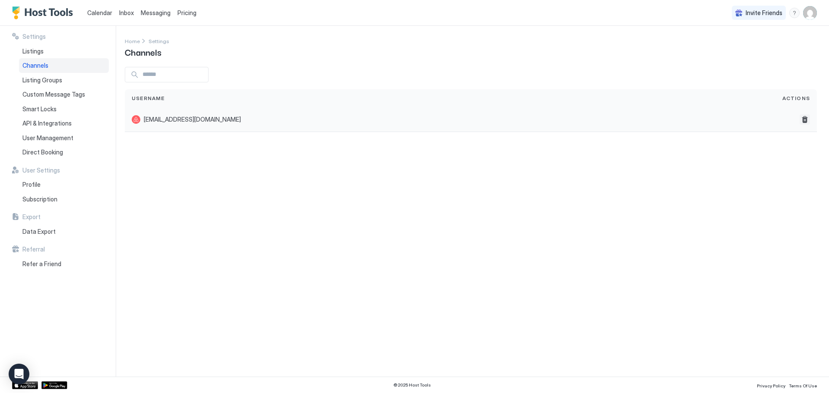
click at [805, 121] on button "Delete" at bounding box center [805, 119] width 10 height 10
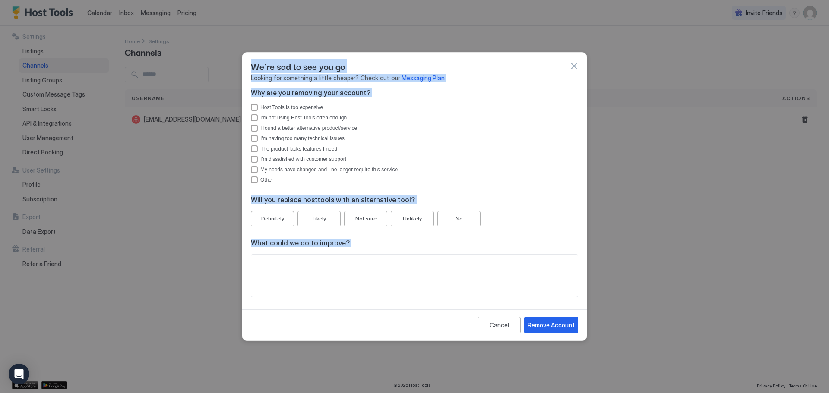
click at [252, 142] on div "I'm having too many technical issues" at bounding box center [254, 138] width 7 height 7
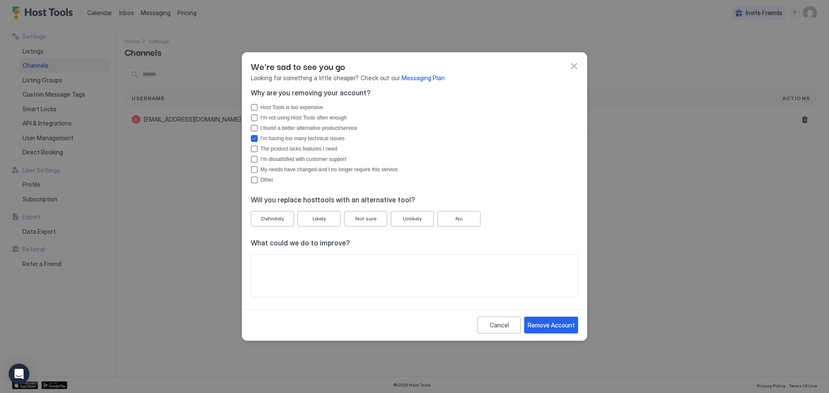
click at [278, 228] on div "Why are you removing your account? Host Tools is too expensive I'm not using Ho…" at bounding box center [414, 193] width 327 height 209
click at [279, 222] on div "Definitely" at bounding box center [272, 219] width 23 height 8
click at [286, 266] on textarea "Input Field" at bounding box center [414, 276] width 326 height 42
type textarea "*"
click at [574, 327] on div "Remove Account" at bounding box center [551, 325] width 47 height 9
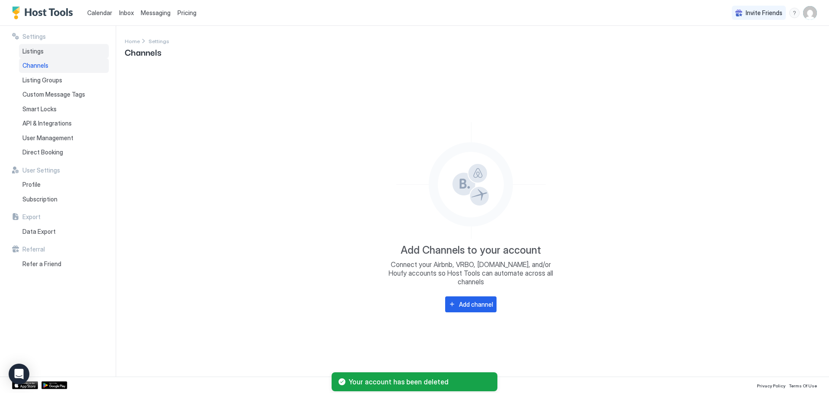
click at [31, 49] on span "Listings" at bounding box center [32, 51] width 21 height 8
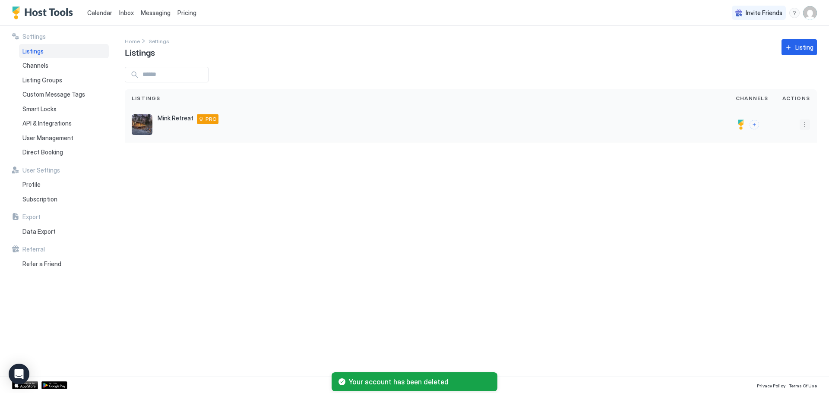
click at [807, 128] on button "More options" at bounding box center [805, 125] width 10 height 10
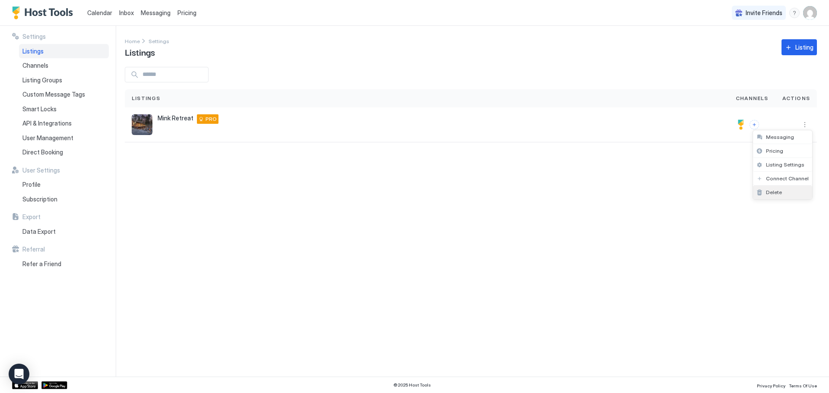
click at [778, 191] on span "Delete" at bounding box center [774, 192] width 16 height 6
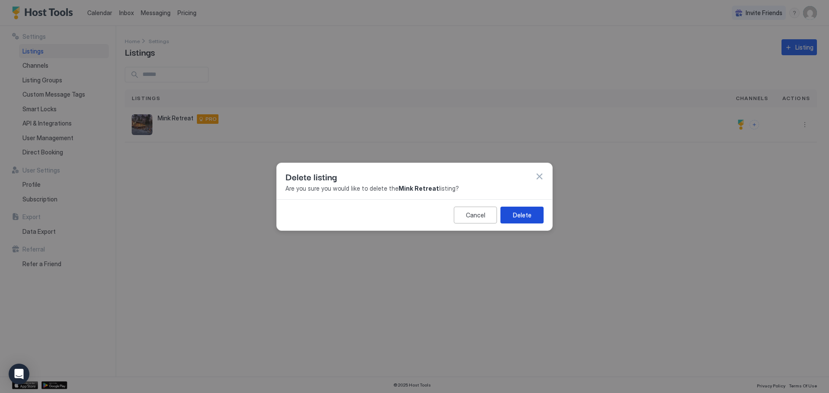
click at [519, 217] on div "Delete" at bounding box center [522, 214] width 19 height 9
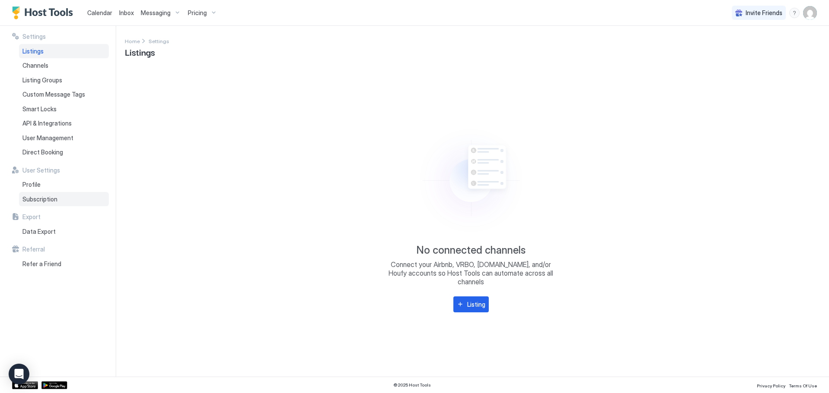
click at [35, 200] on span "Subscription" at bounding box center [39, 200] width 35 height 8
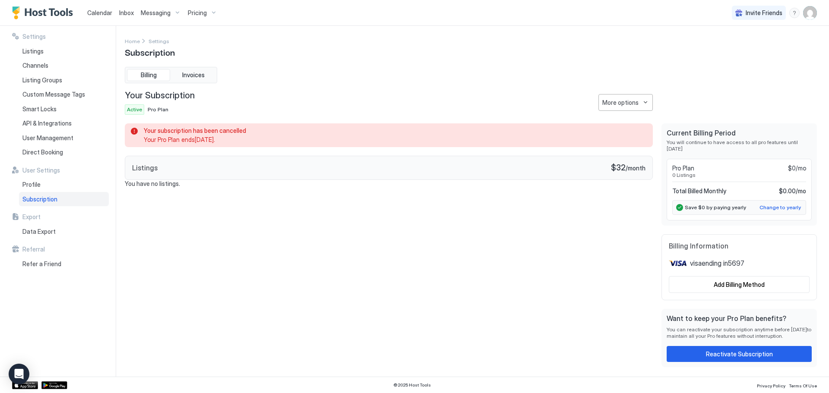
click at [151, 109] on span "Pro Plan" at bounding box center [158, 109] width 21 height 6
click at [157, 110] on div "Active" at bounding box center [160, 109] width 70 height 10
click at [138, 110] on span "Active" at bounding box center [134, 110] width 15 height 8
click at [148, 109] on div "Active" at bounding box center [160, 109] width 70 height 10
click at [198, 74] on span "Invoices" at bounding box center [193, 75] width 22 height 8
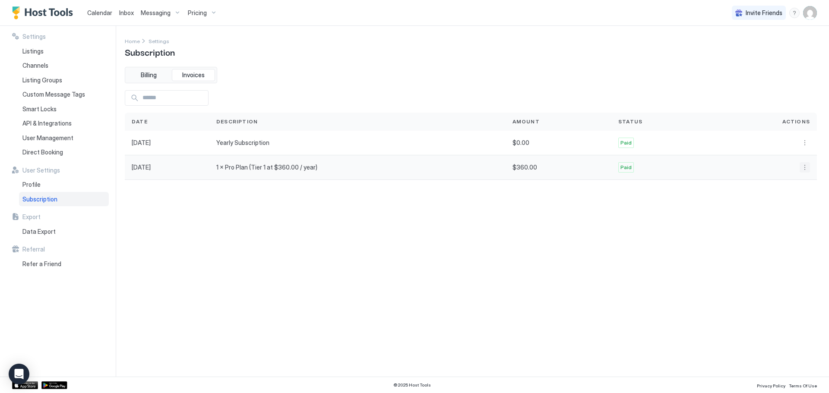
click at [803, 171] on button "More options" at bounding box center [805, 167] width 10 height 10
click at [804, 168] on div at bounding box center [414, 196] width 829 height 393
click at [24, 359] on div "Settings Listings Channels Listing Groups Custom Message Tags Smart Locks API &…" at bounding box center [64, 201] width 104 height 351
click at [19, 374] on icon "Open Intercom Messenger" at bounding box center [19, 374] width 10 height 11
